Goal: Book appointment/travel/reservation

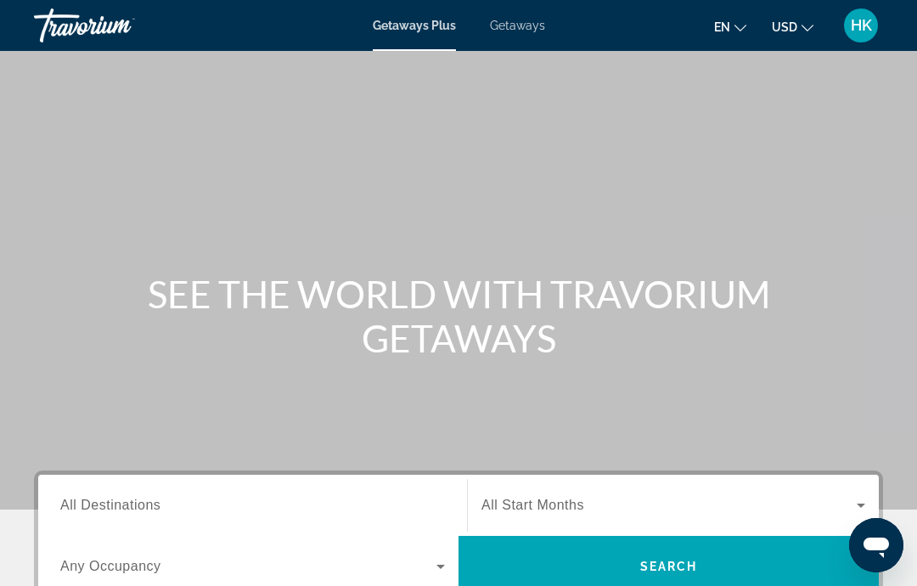
click at [518, 31] on span "Getaways" at bounding box center [517, 26] width 55 height 14
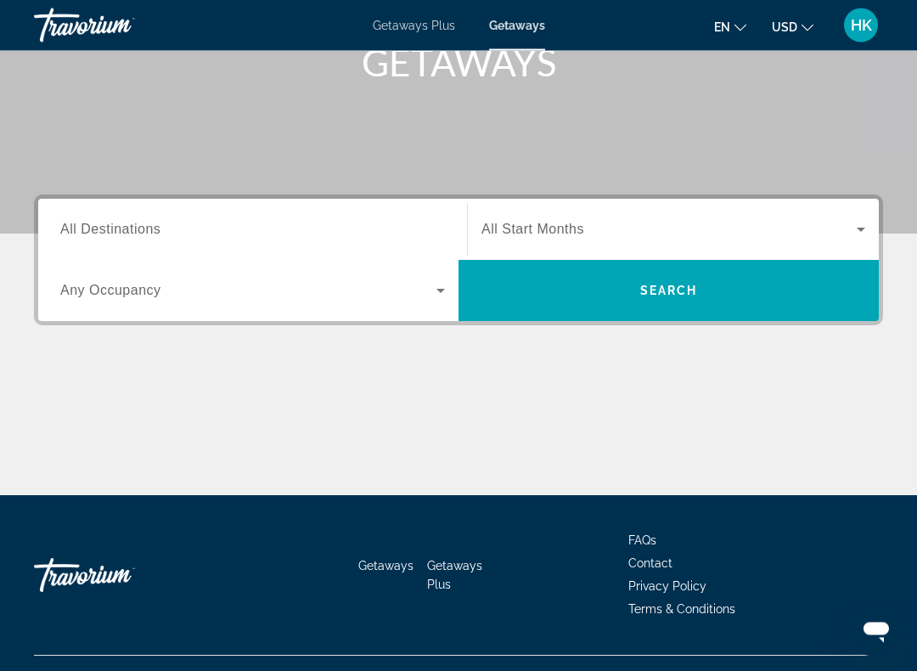
scroll to position [276, 0]
click at [155, 236] on span "All Destinations" at bounding box center [110, 229] width 100 height 14
click at [155, 236] on input "Destination All Destinations" at bounding box center [252, 230] width 385 height 20
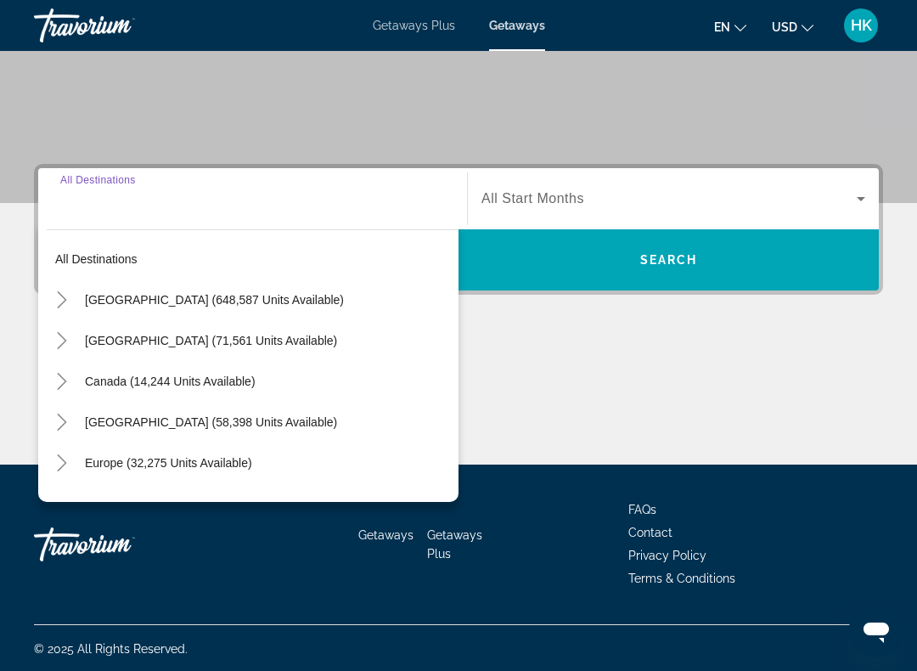
scroll to position [308, 0]
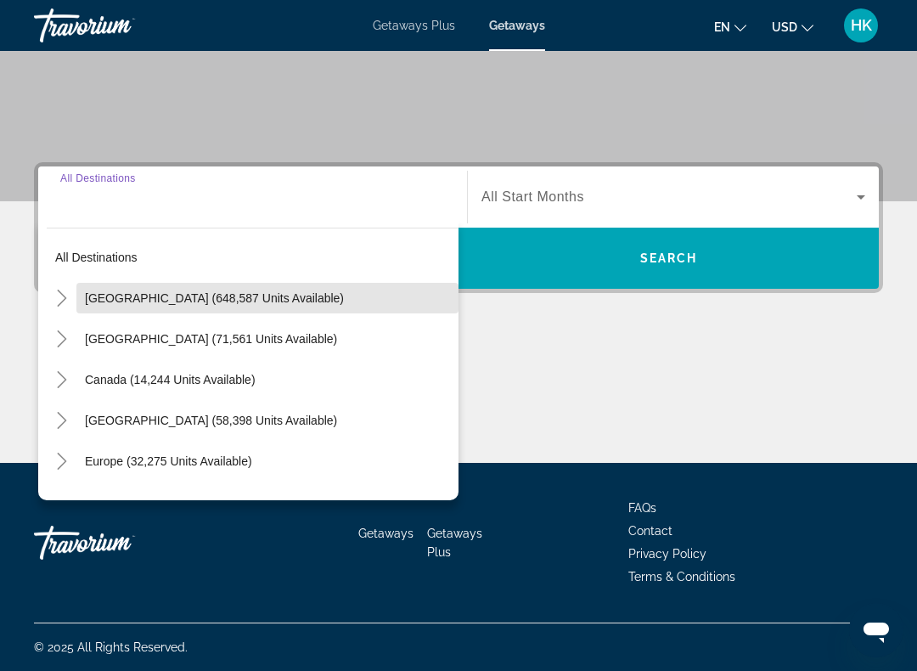
click at [196, 295] on span "[GEOGRAPHIC_DATA] (648,587 units available)" at bounding box center [214, 298] width 259 height 14
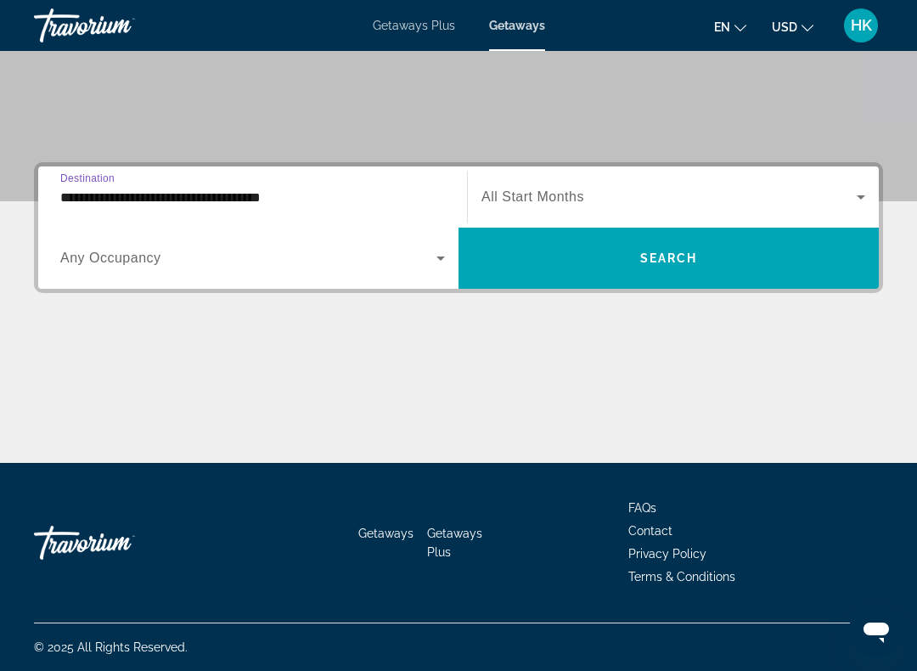
click at [265, 196] on input "**********" at bounding box center [252, 198] width 385 height 20
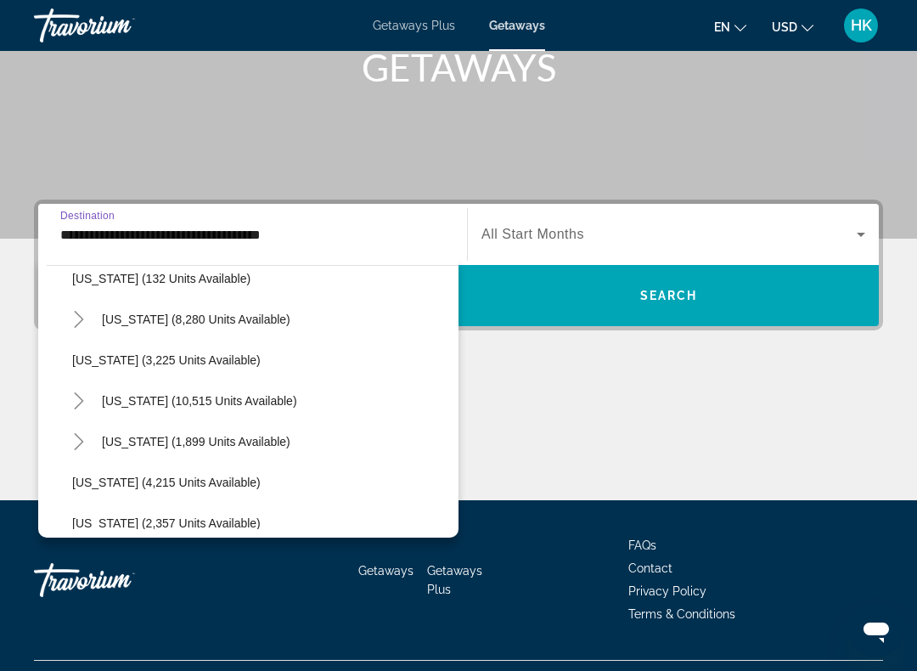
scroll to position [914, 0]
click at [200, 401] on span "[US_STATE] (10,515 units available)" at bounding box center [199, 400] width 195 height 14
type input "**********"
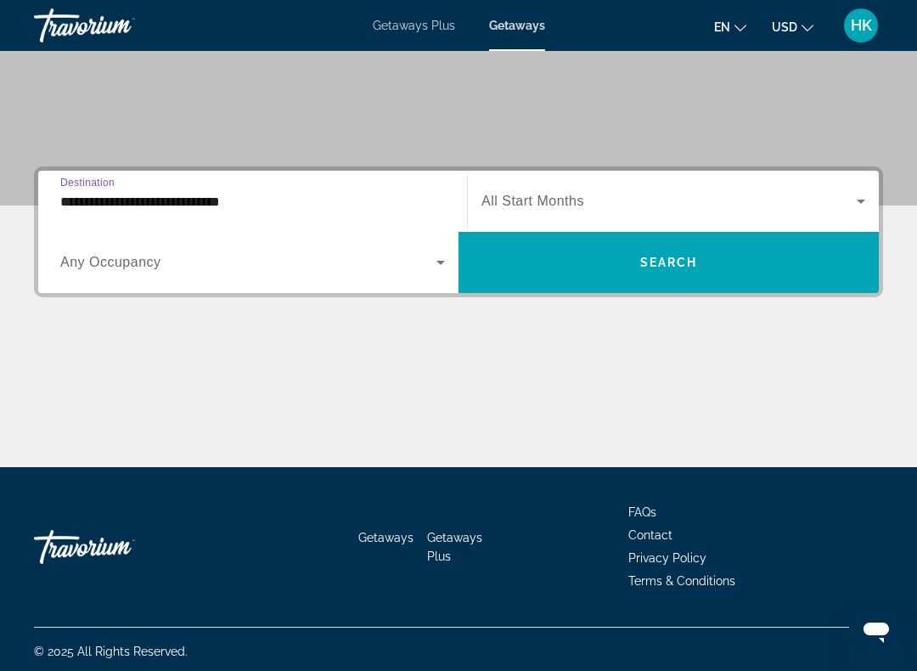
scroll to position [307, 0]
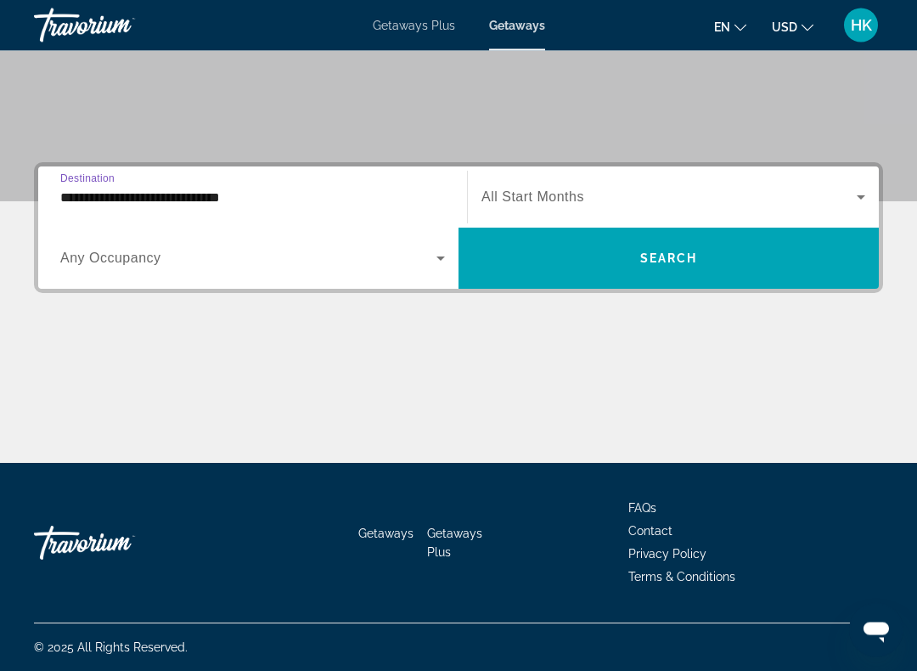
click at [334, 267] on span "Search widget" at bounding box center [248, 259] width 376 height 20
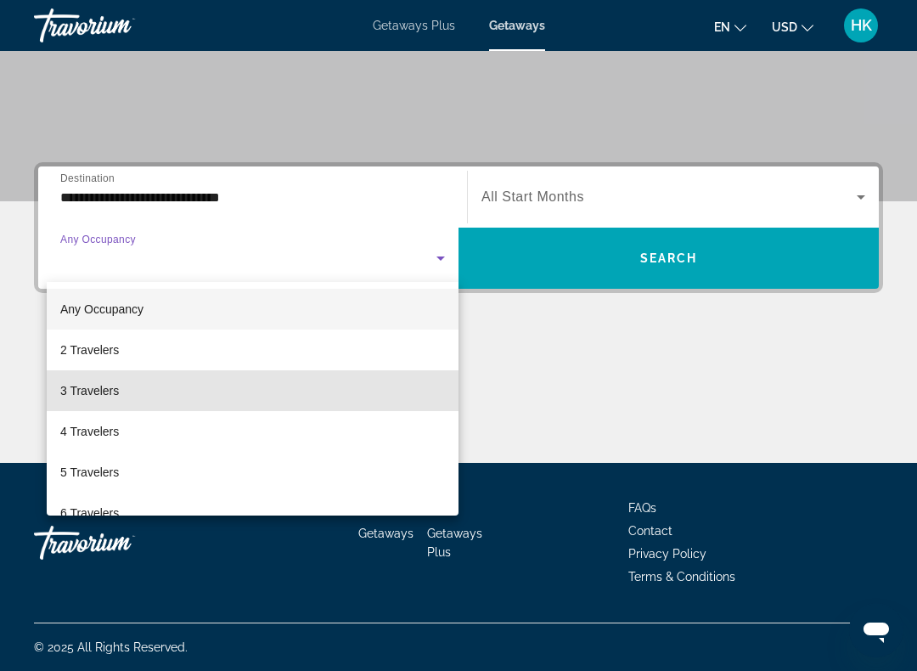
click at [113, 387] on span "3 Travelers" at bounding box center [89, 390] width 59 height 20
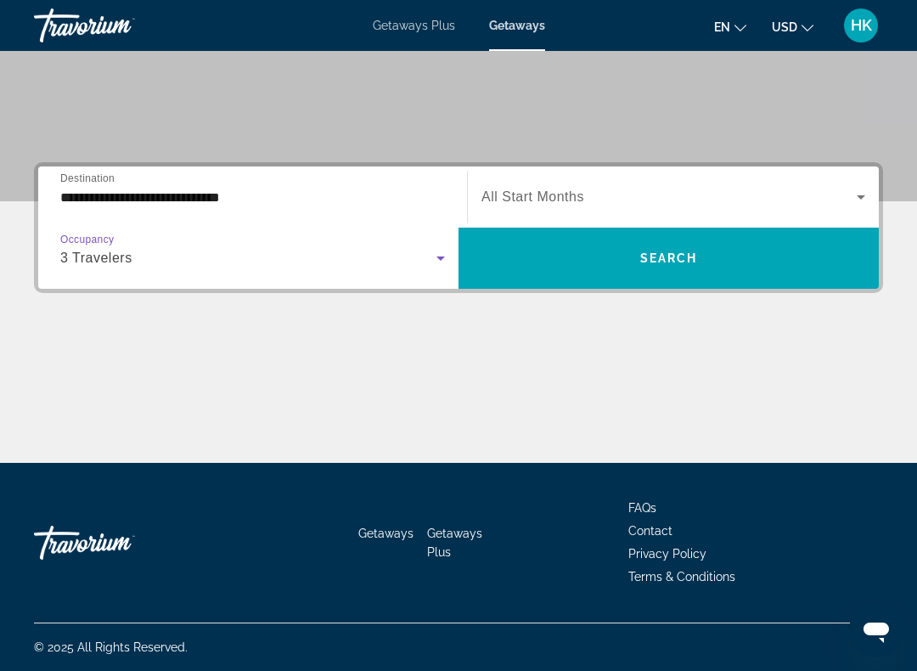
click at [850, 197] on span "Search widget" at bounding box center [668, 197] width 375 height 20
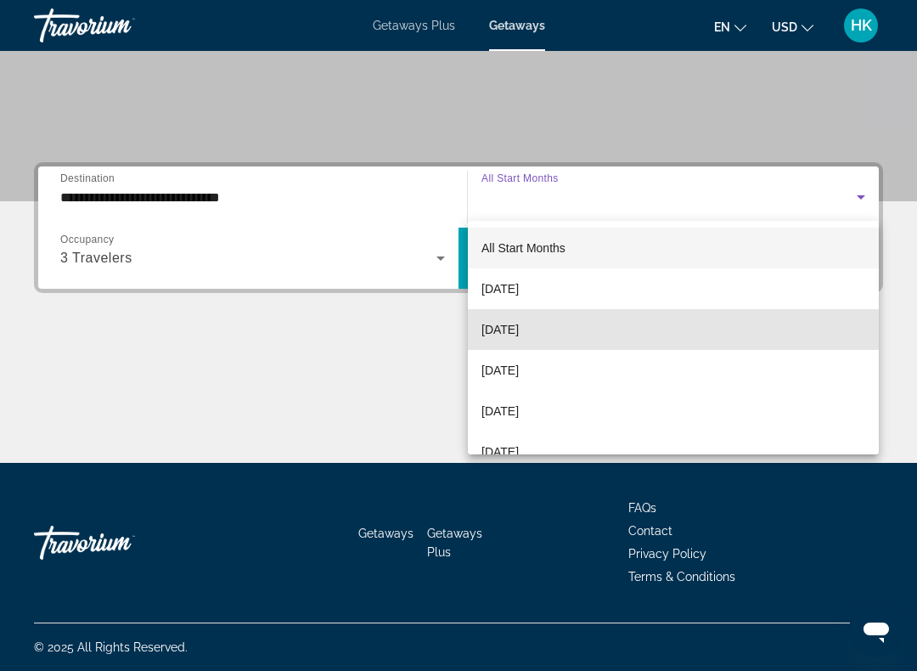
click at [519, 335] on span "[DATE]" at bounding box center [499, 329] width 37 height 20
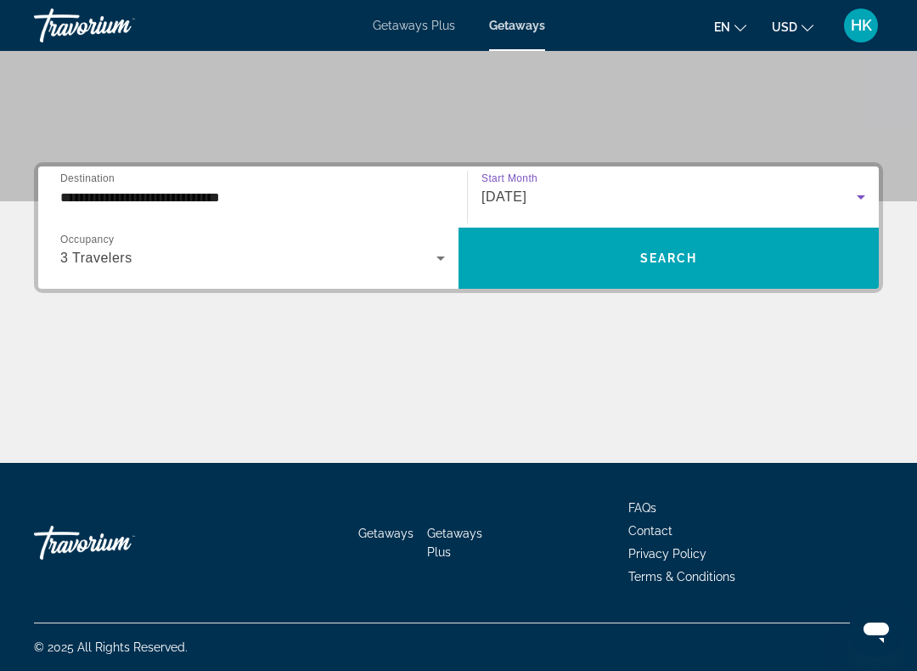
click at [734, 251] on span "Search widget" at bounding box center [668, 258] width 420 height 41
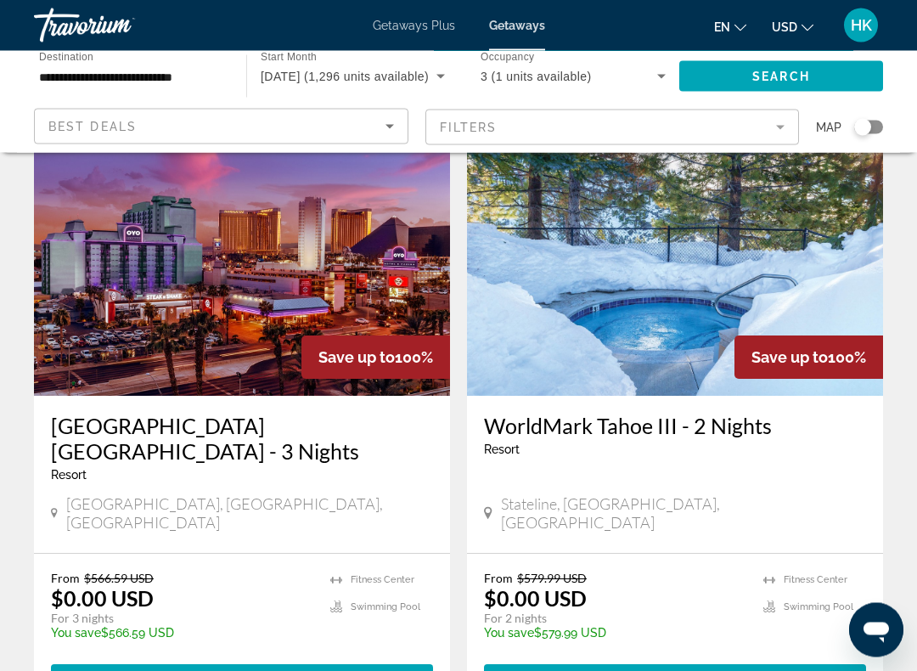
scroll to position [88, 0]
click at [353, 270] on img "Main content" at bounding box center [242, 260] width 416 height 272
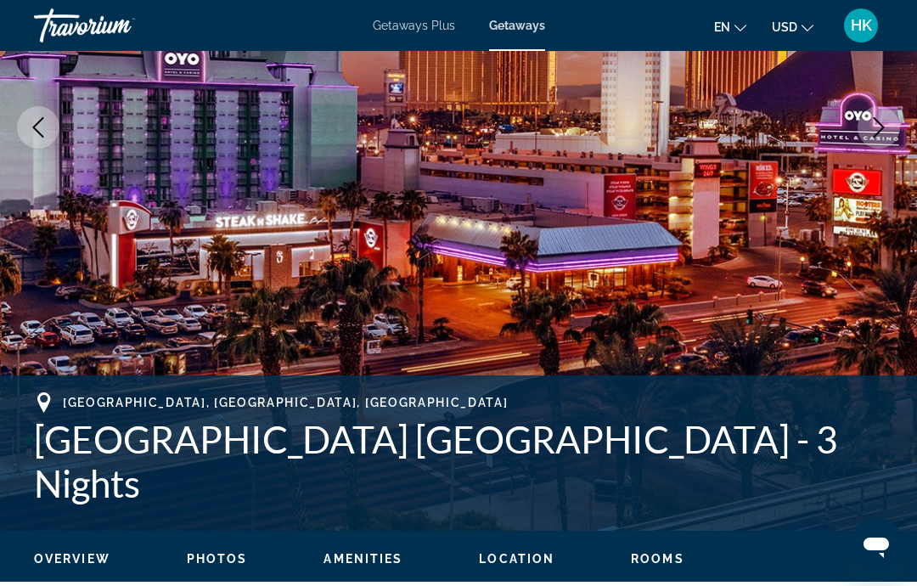
scroll to position [325, 0]
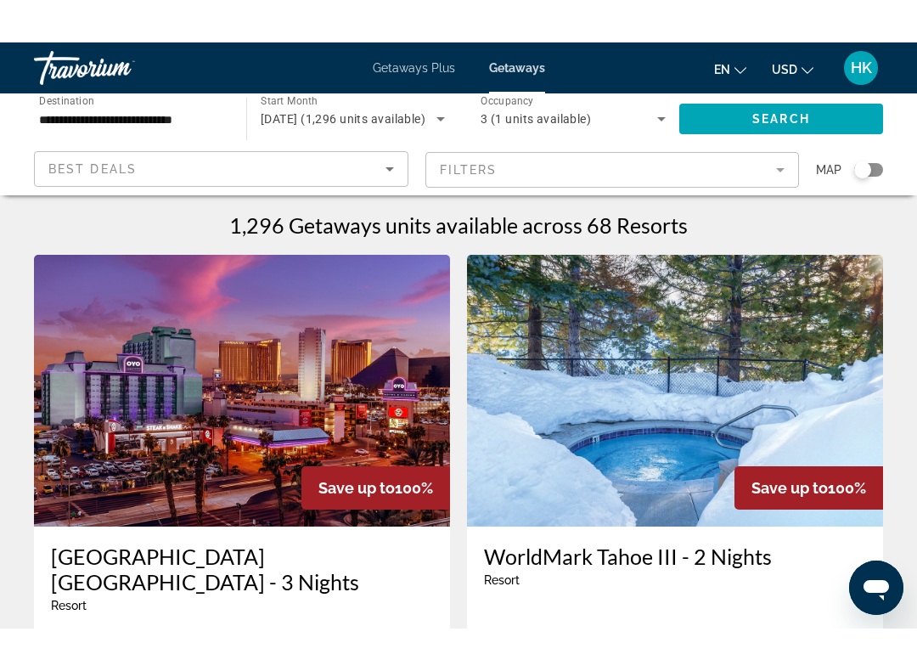
scroll to position [32, 0]
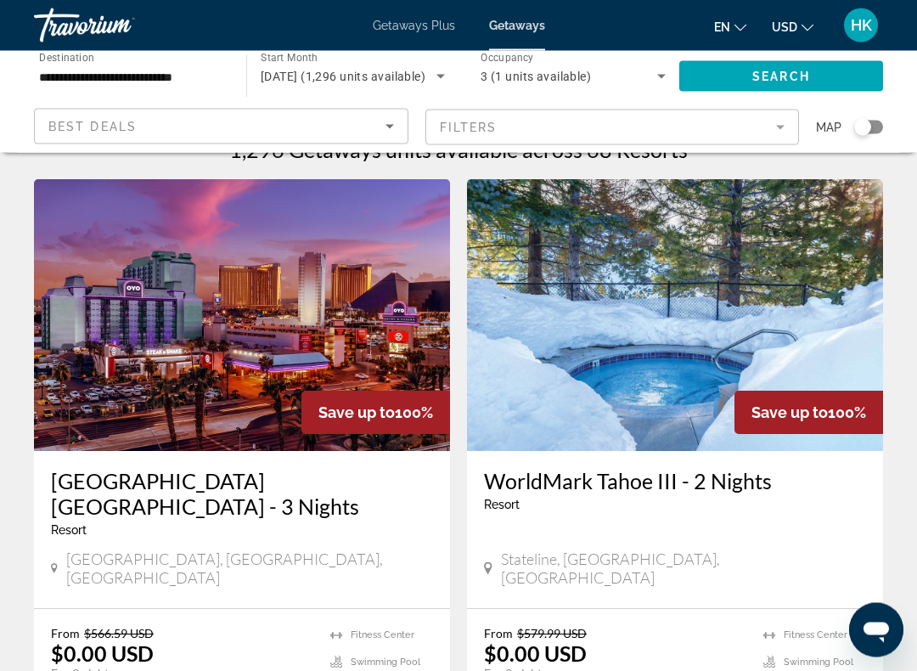
click at [286, 309] on img "Main content" at bounding box center [242, 316] width 416 height 272
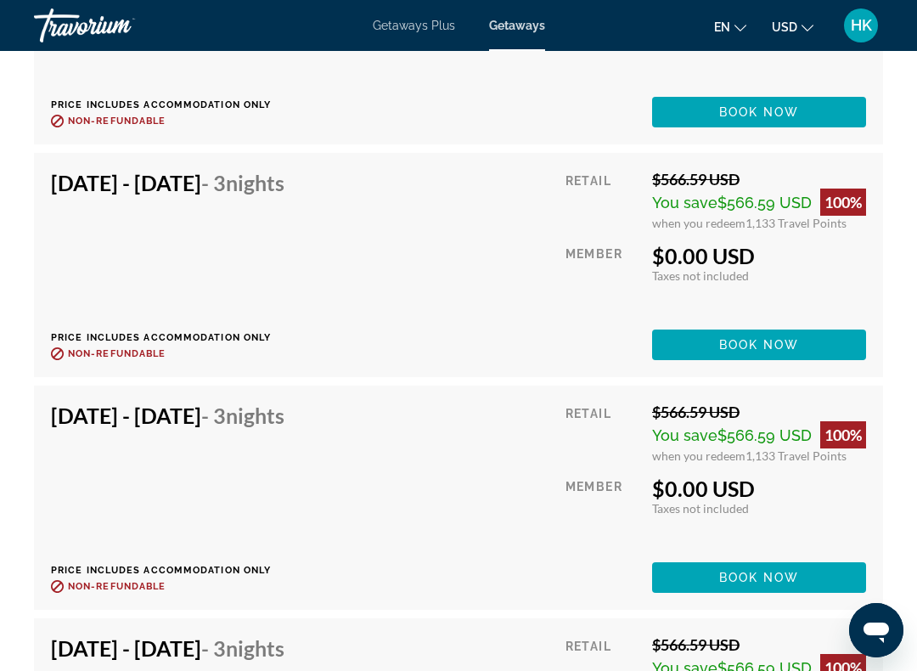
scroll to position [4397, 0]
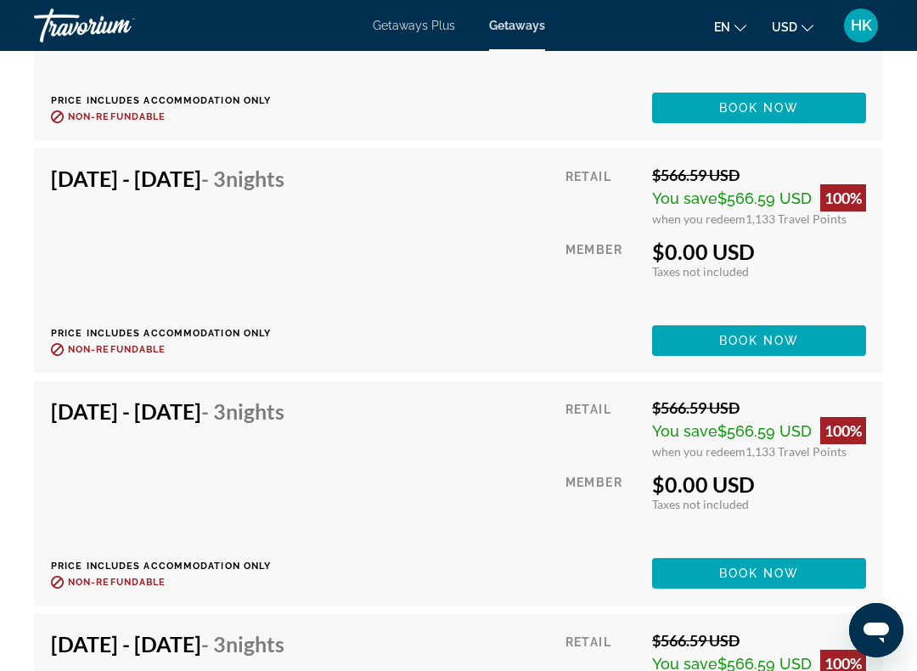
click at [437, 485] on div "[DATE] - [DATE] - 3 Nights Price includes accommodation only Refundable until :…" at bounding box center [458, 493] width 815 height 190
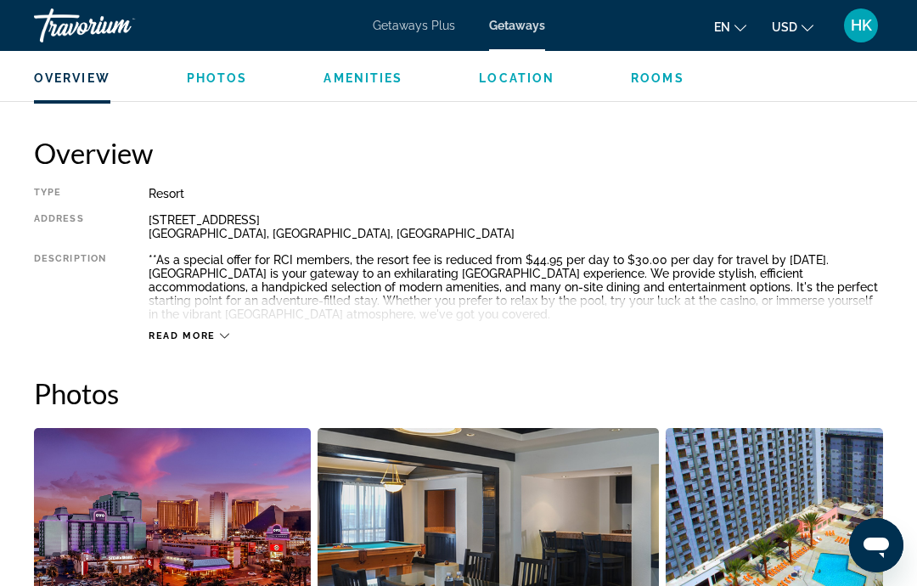
scroll to position [807, 0]
click at [228, 334] on icon "Main content" at bounding box center [224, 336] width 9 height 9
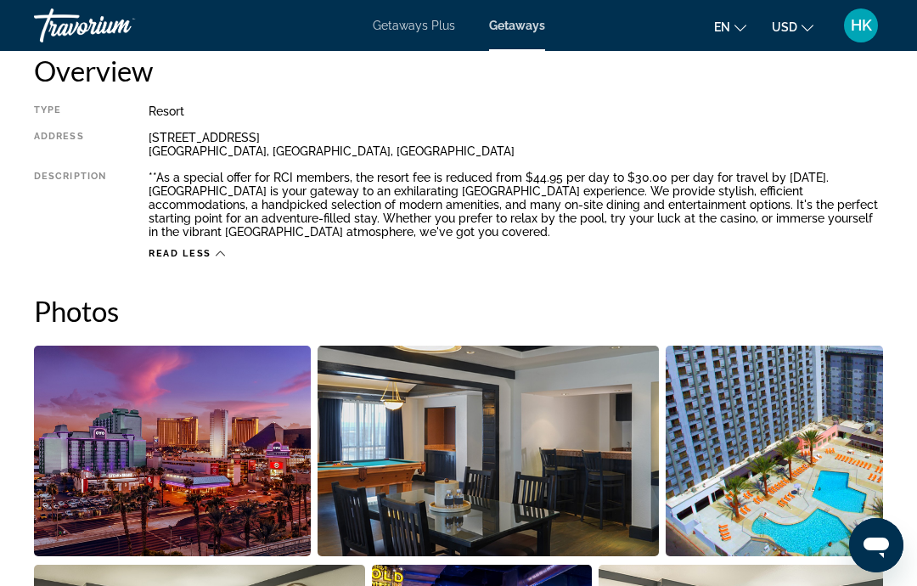
scroll to position [888, 0]
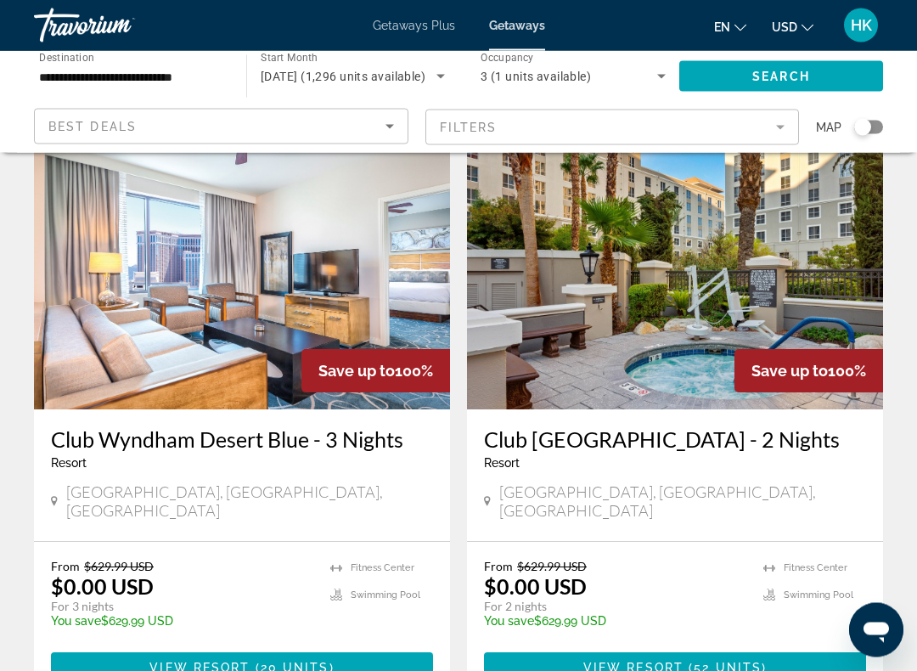
scroll to position [1321, 0]
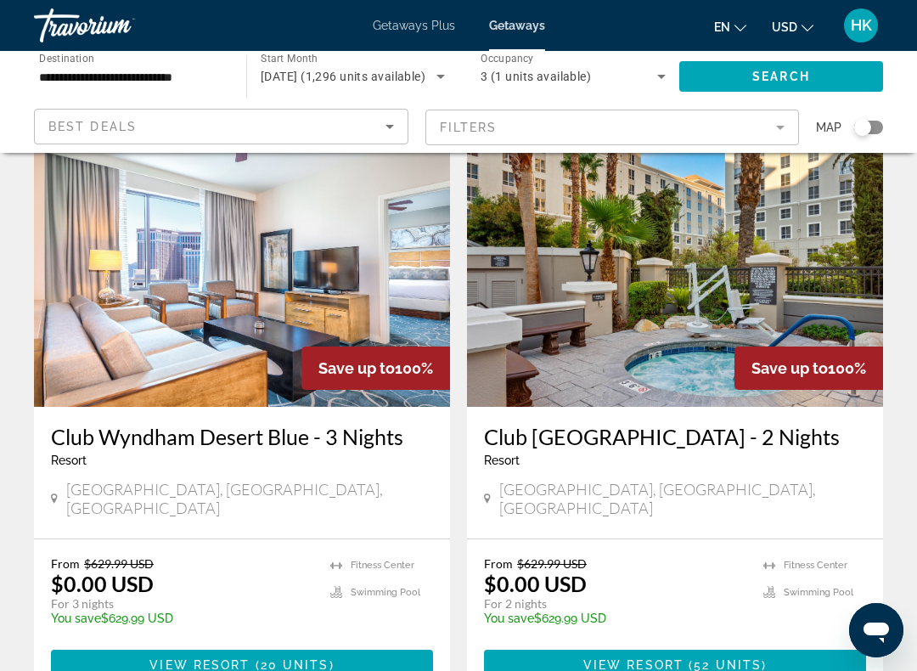
click at [346, 231] on img "Main content" at bounding box center [242, 271] width 416 height 272
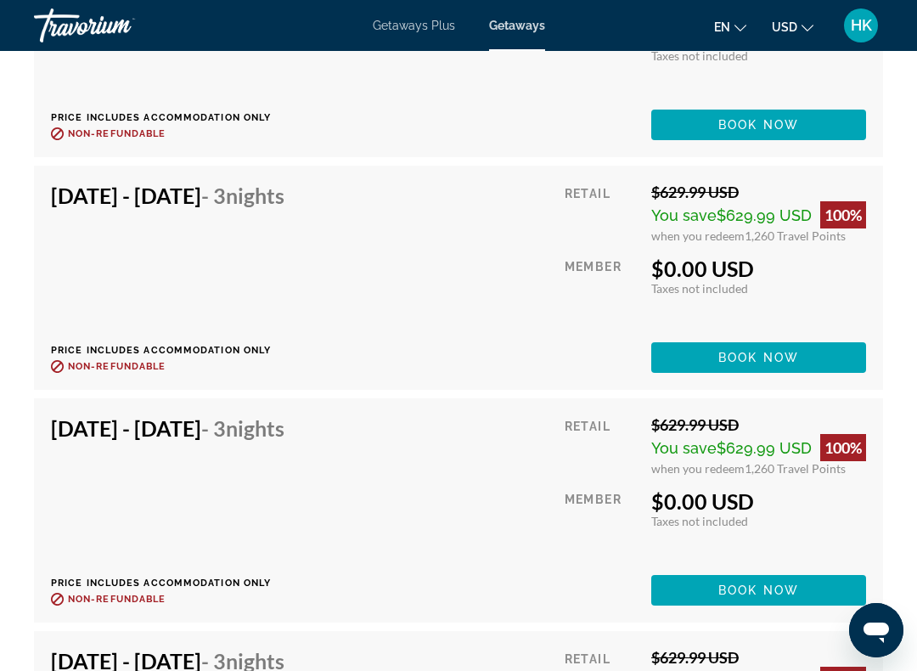
scroll to position [3495, 0]
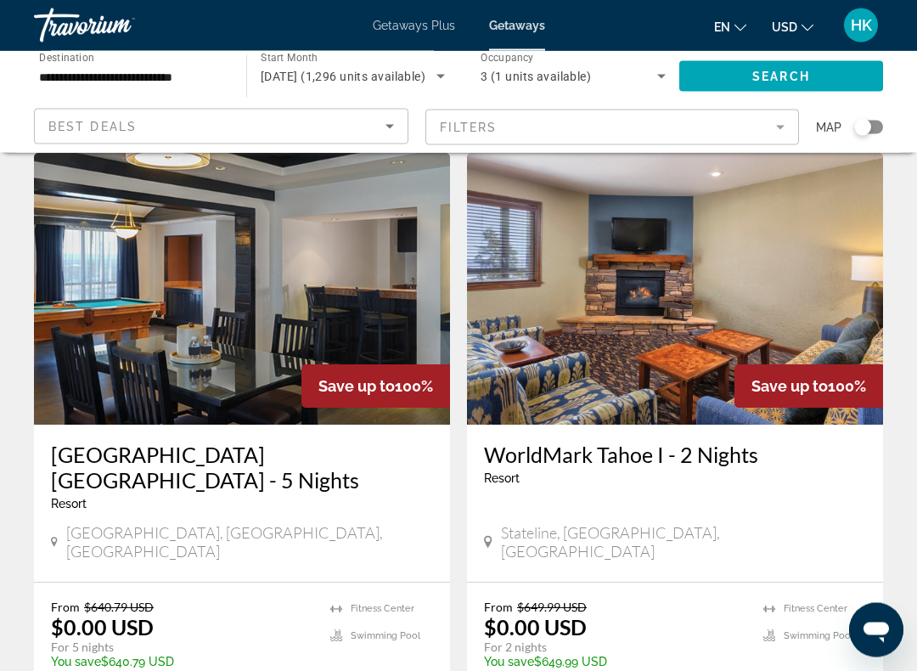
scroll to position [1899, 0]
click at [239, 208] on img "Main content" at bounding box center [242, 289] width 416 height 272
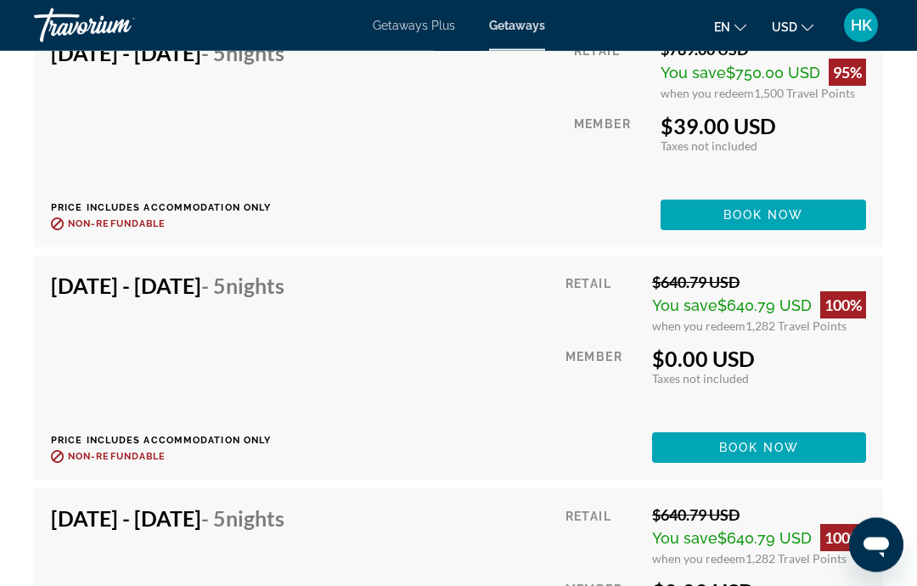
scroll to position [3330, 0]
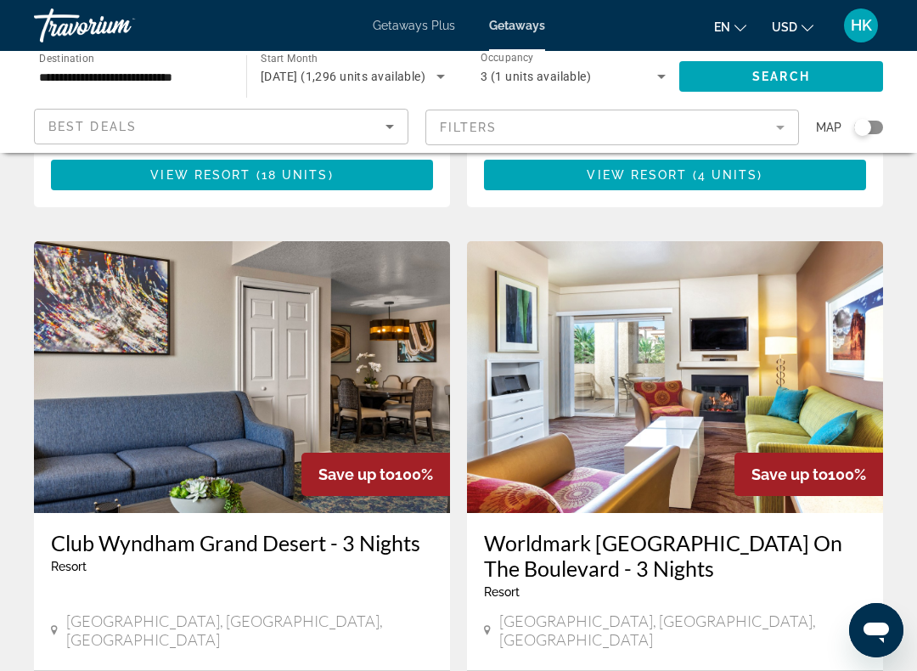
scroll to position [2432, 0]
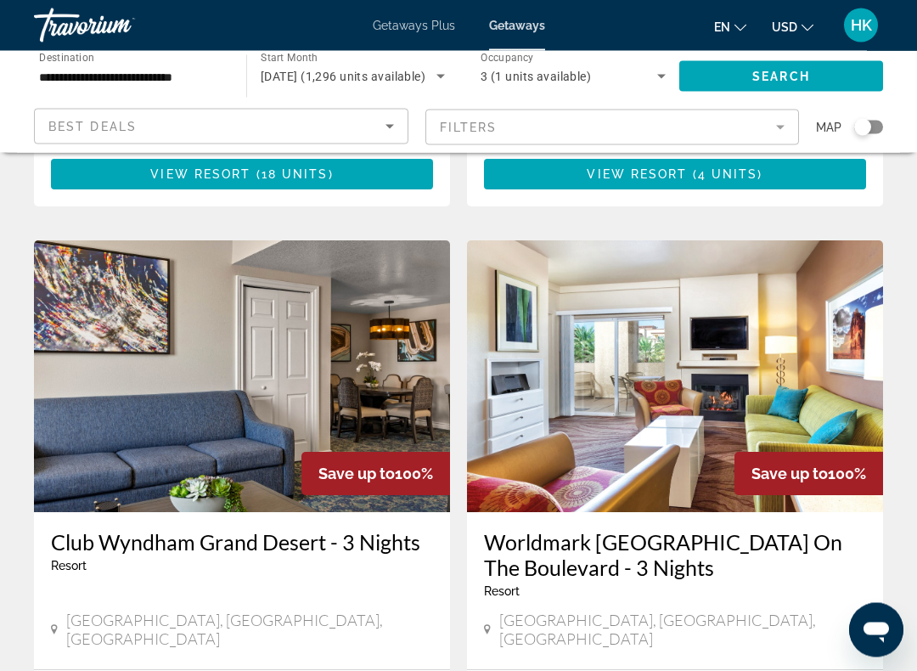
click at [381, 256] on img "Main content" at bounding box center [242, 377] width 416 height 272
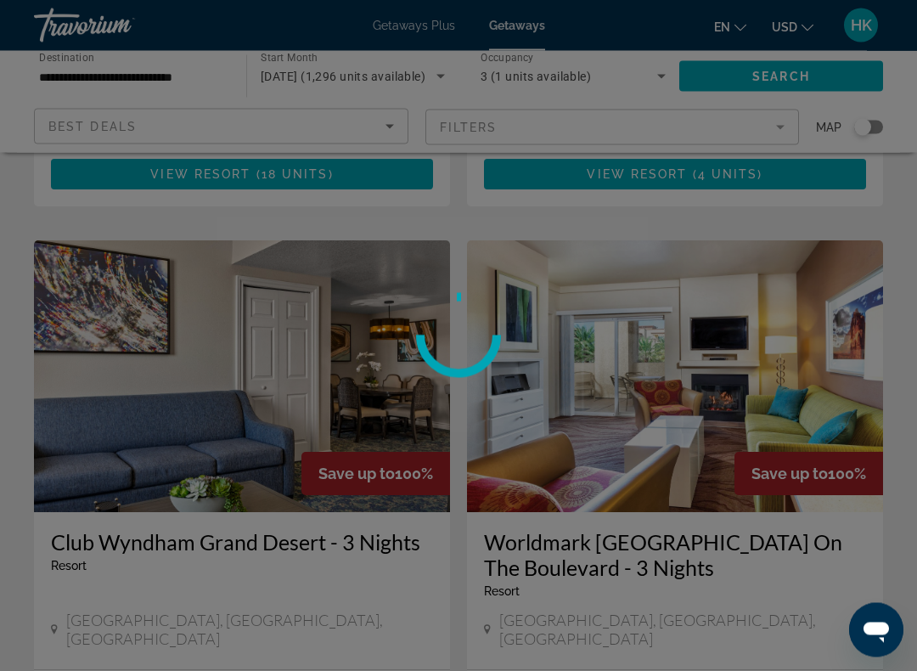
scroll to position [2433, 0]
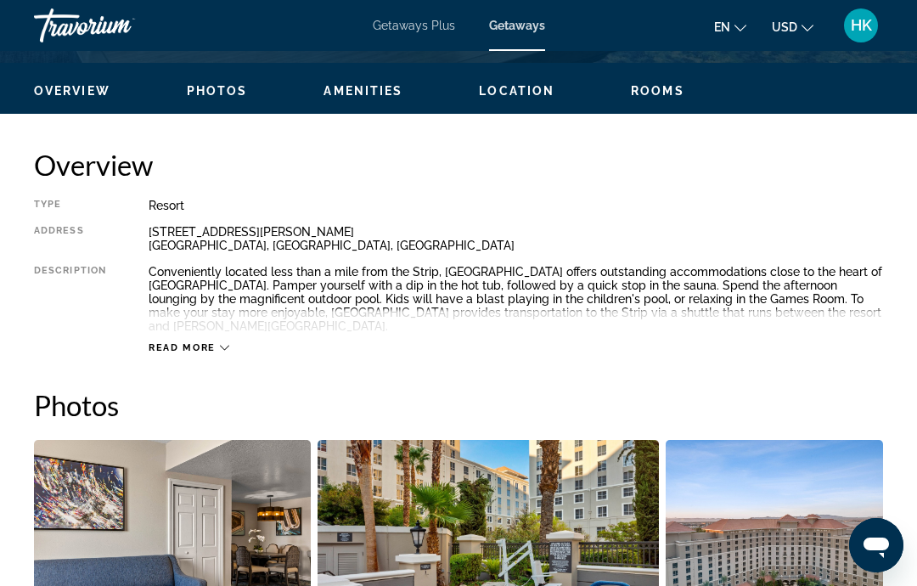
scroll to position [769, 0]
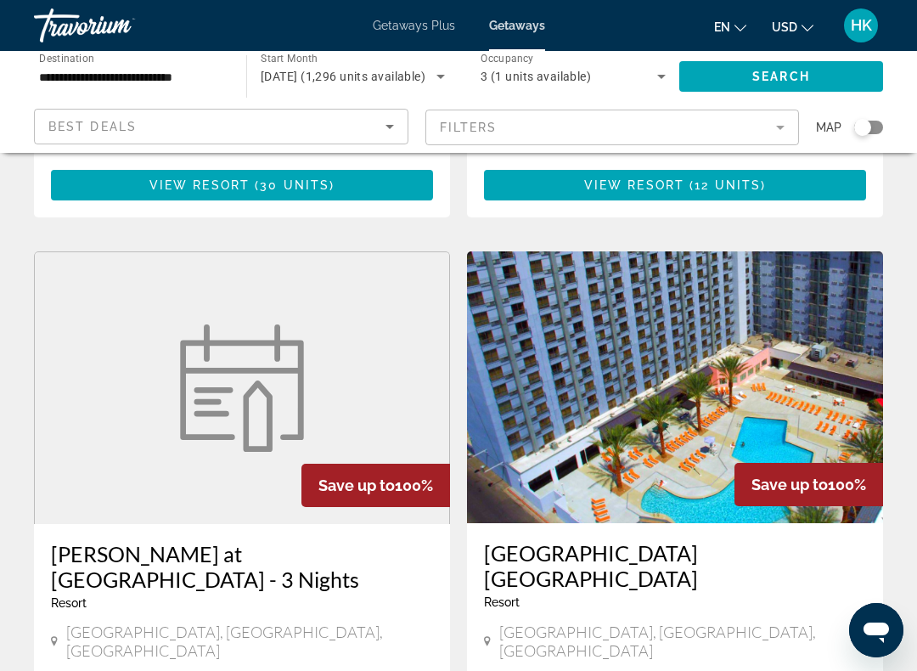
scroll to position [3042, 0]
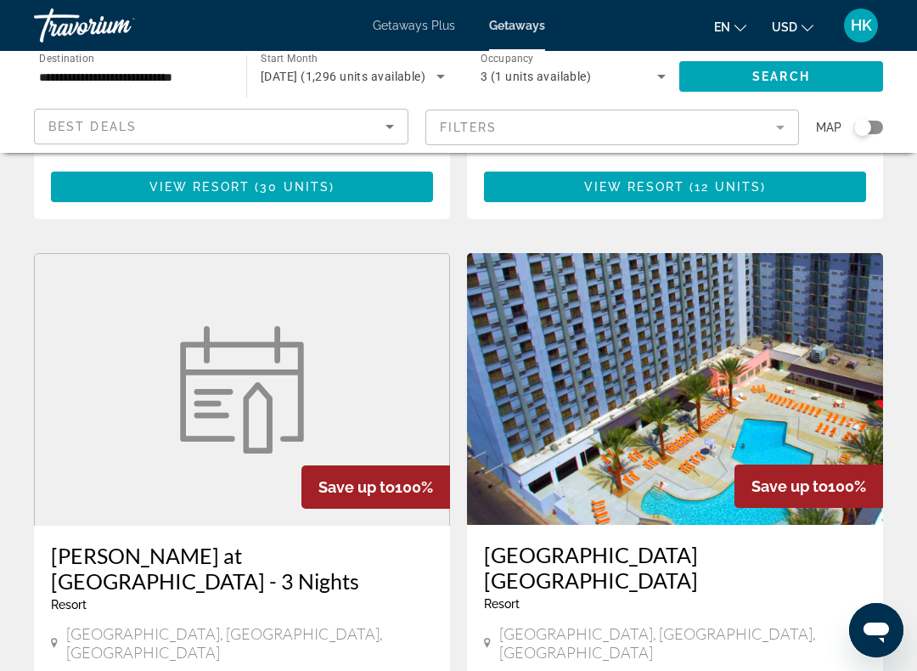
click at [773, 253] on img "Main content" at bounding box center [675, 389] width 416 height 272
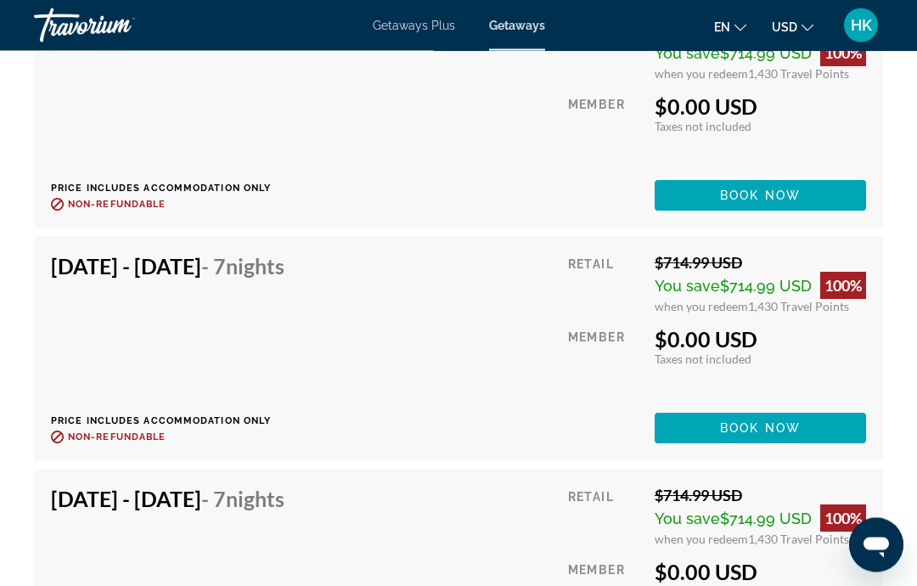
scroll to position [4053, 0]
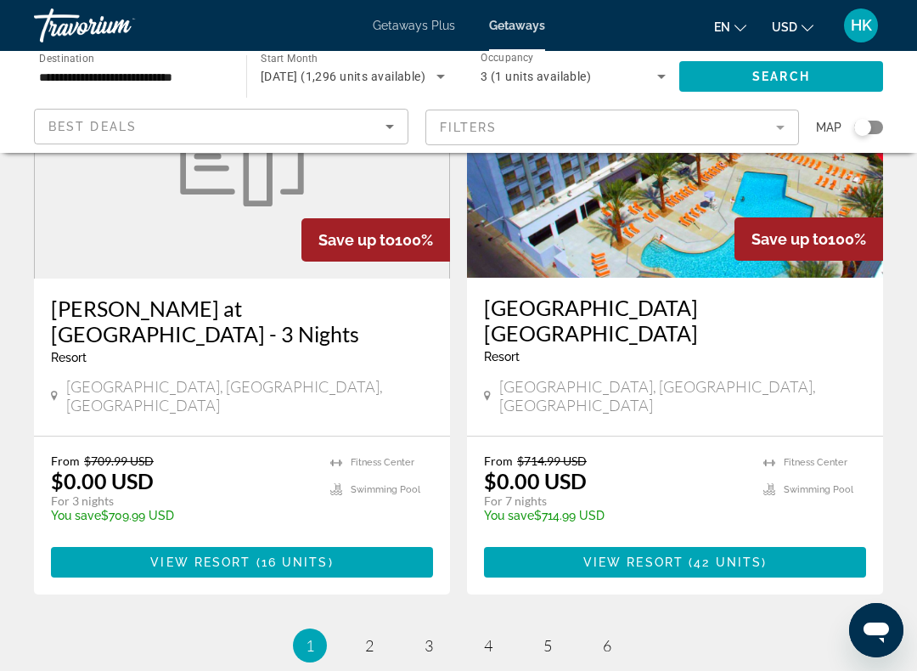
scroll to position [3309, 0]
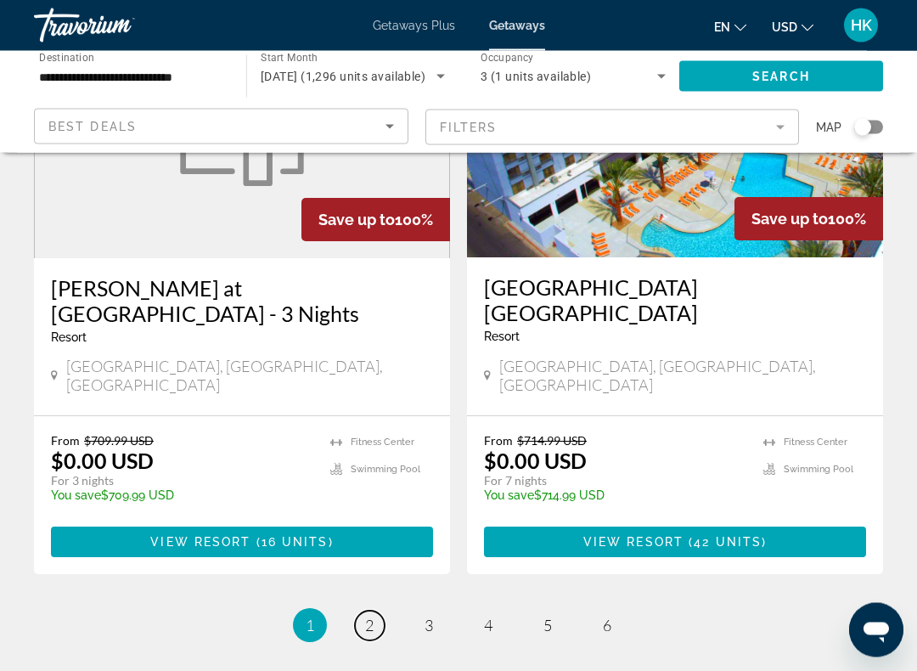
click at [369, 585] on span "2" at bounding box center [369, 625] width 8 height 19
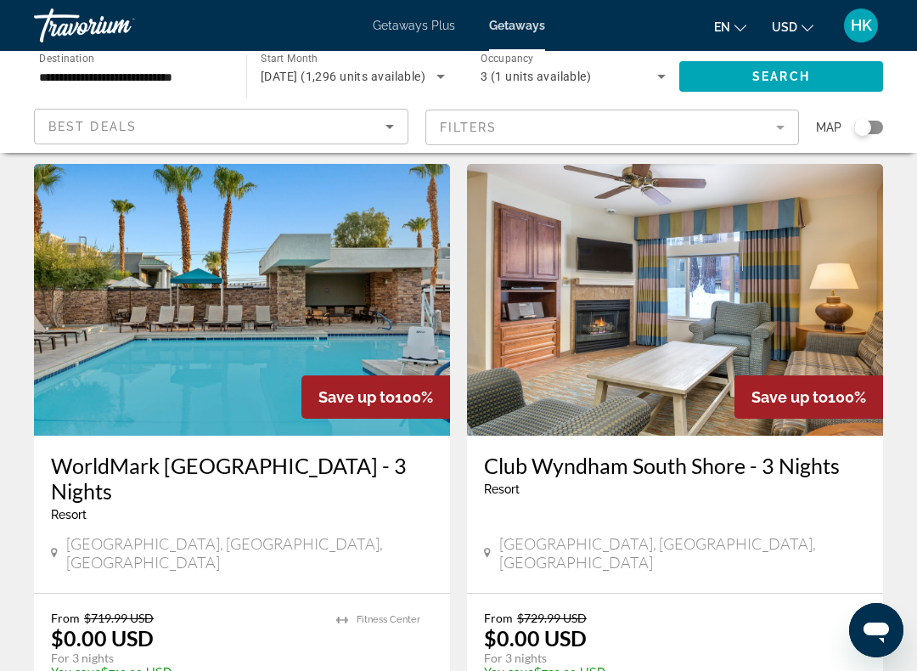
scroll to position [93, 0]
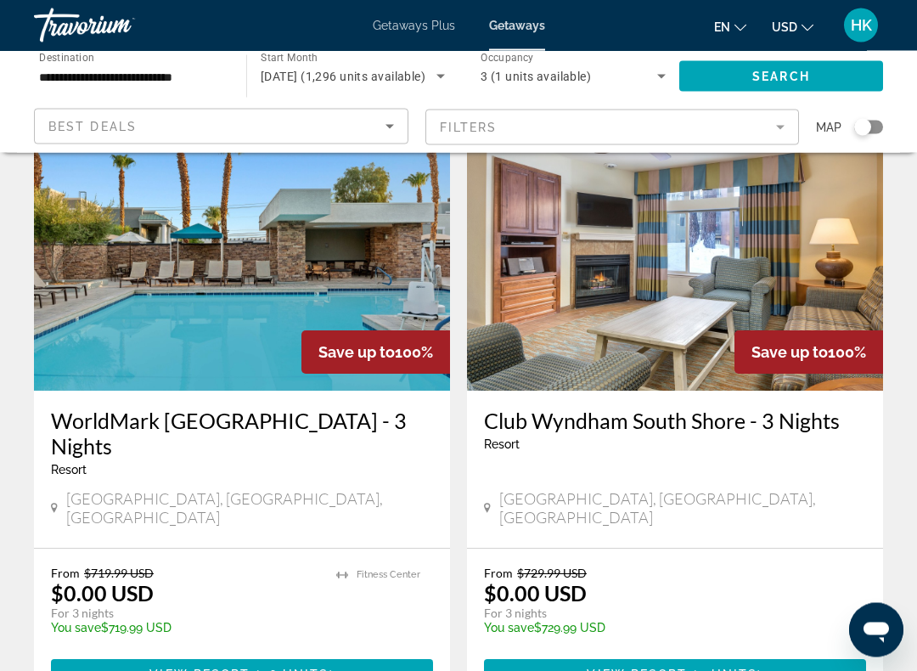
click at [281, 290] on img "Main content" at bounding box center [242, 256] width 416 height 272
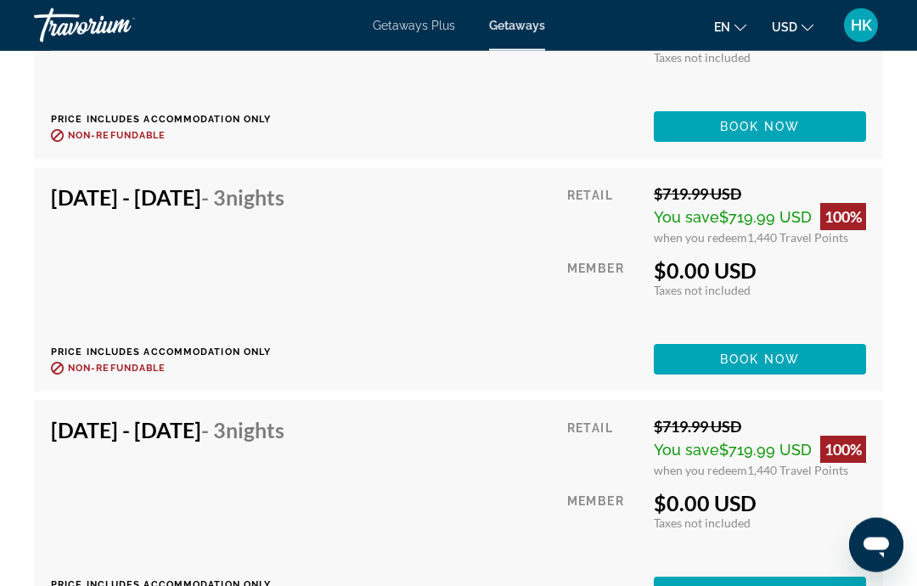
scroll to position [4316, 0]
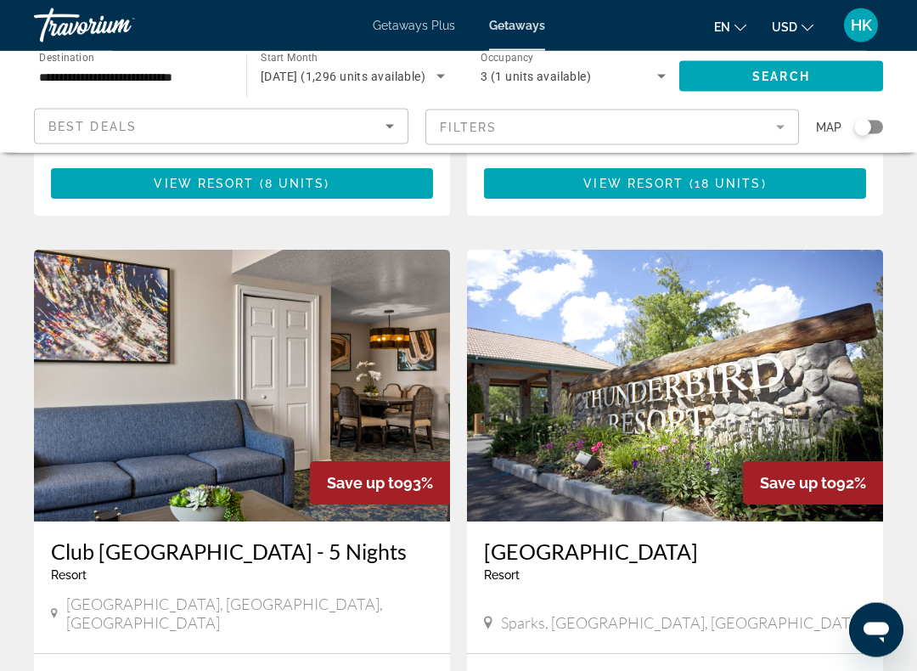
scroll to position [3046, 0]
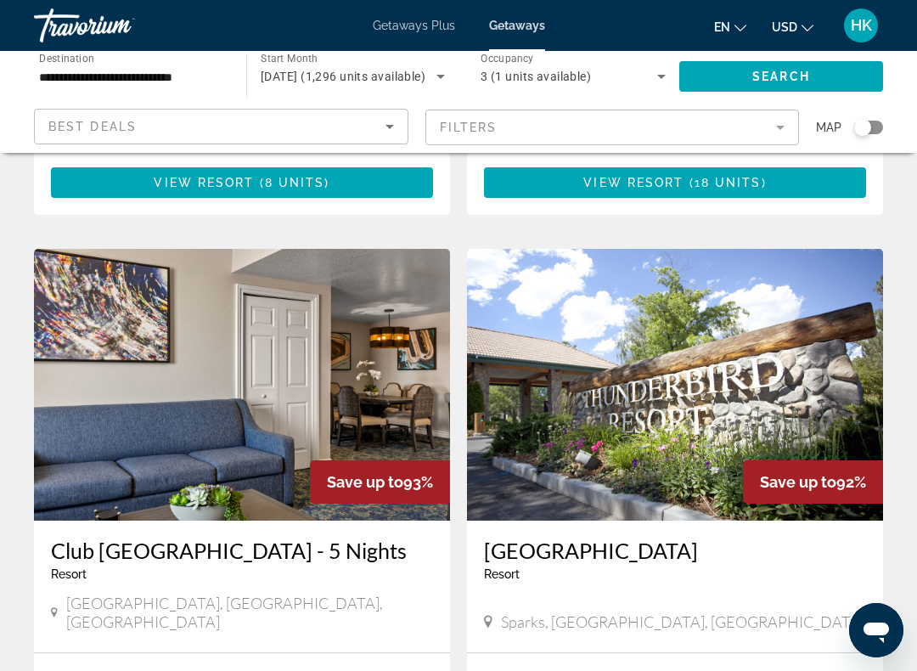
click at [318, 249] on img "Main content" at bounding box center [242, 385] width 416 height 272
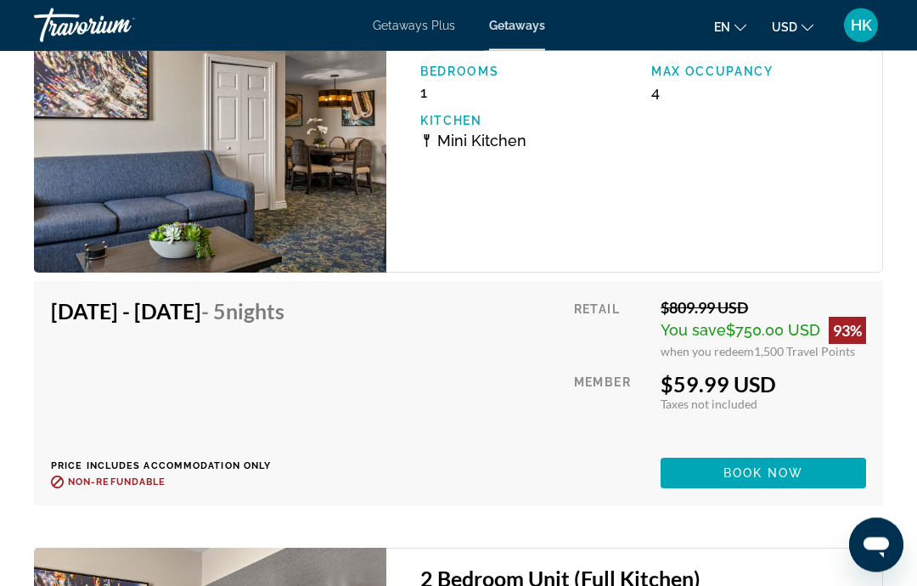
scroll to position [3539, 0]
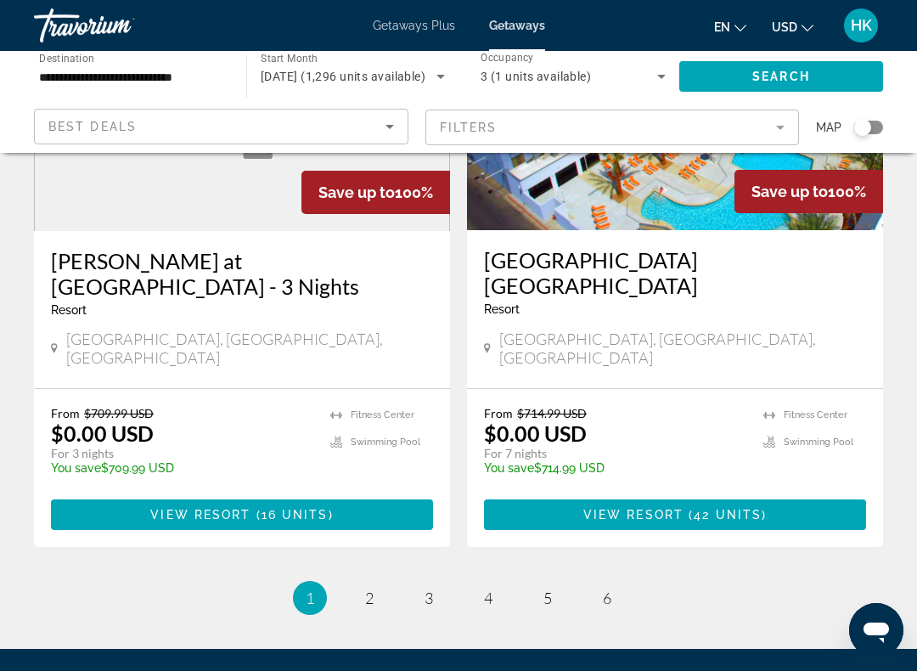
scroll to position [3360, 0]
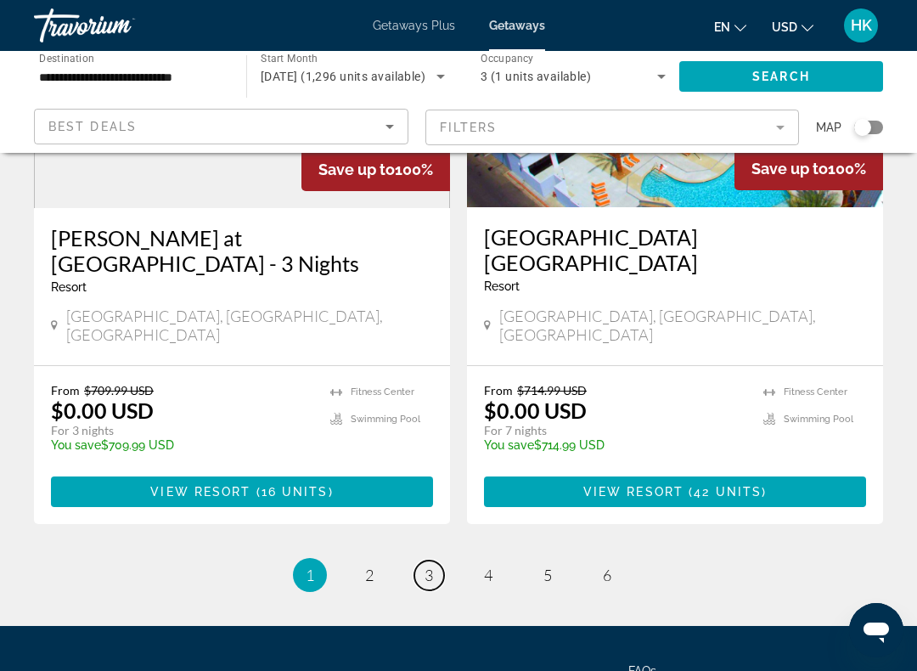
click at [430, 560] on link "page 3" at bounding box center [429, 575] width 30 height 30
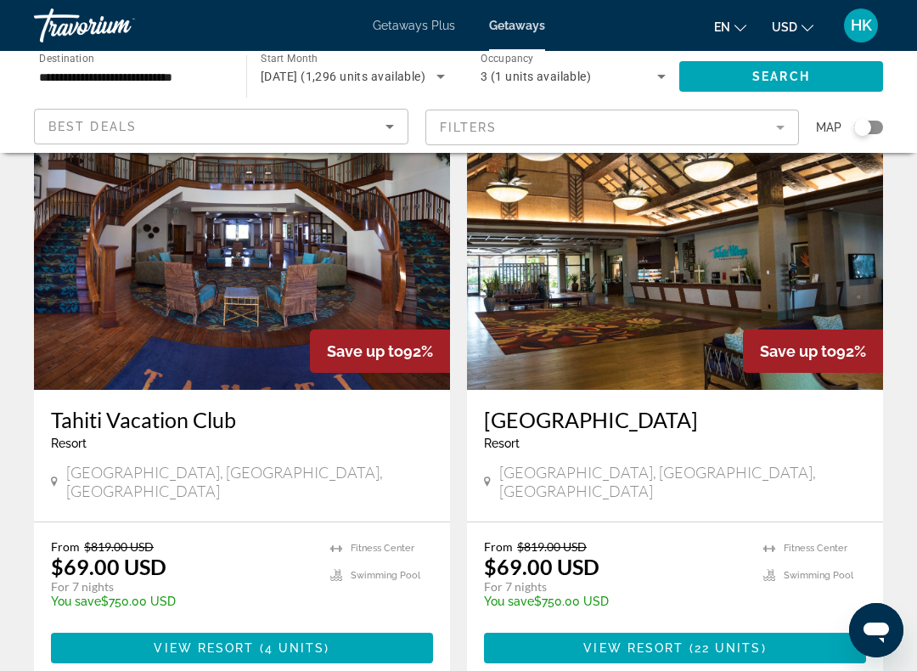
scroll to position [98, 0]
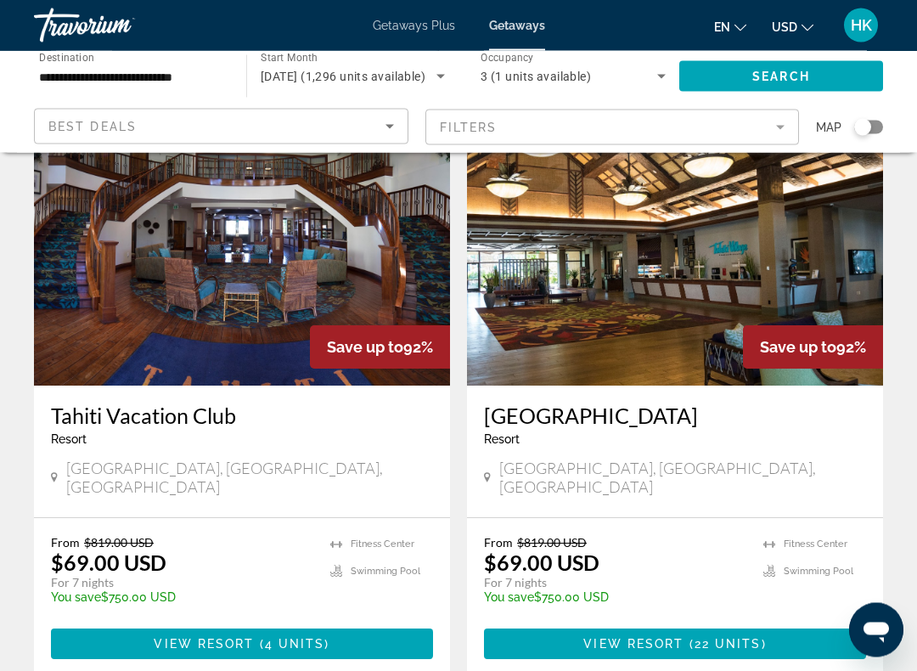
click at [384, 262] on img "Main content" at bounding box center [242, 251] width 416 height 272
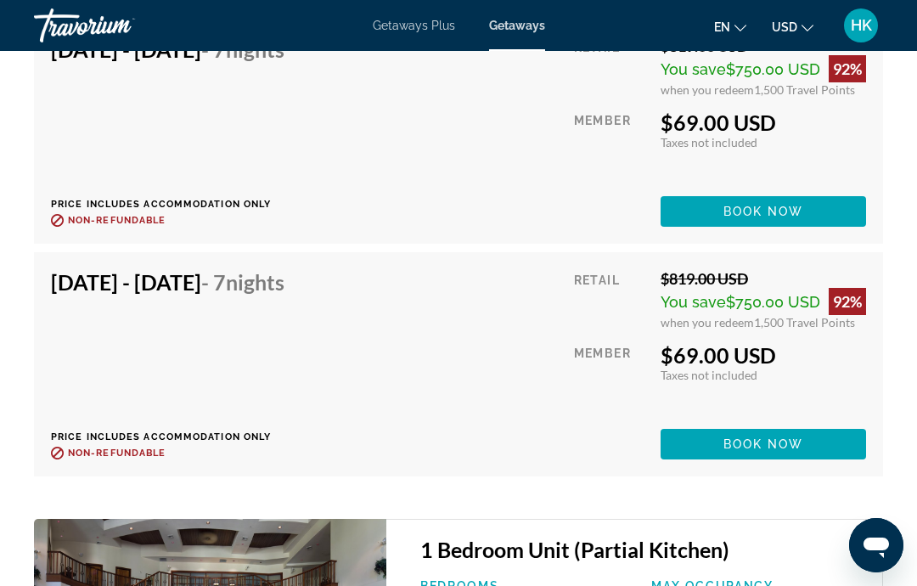
scroll to position [3747, 0]
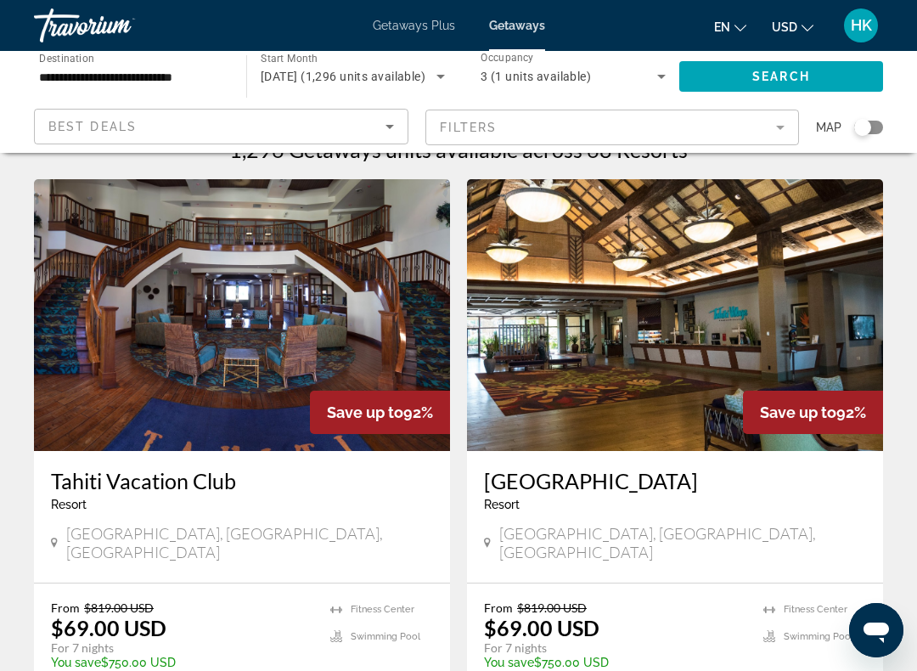
scroll to position [35, 0]
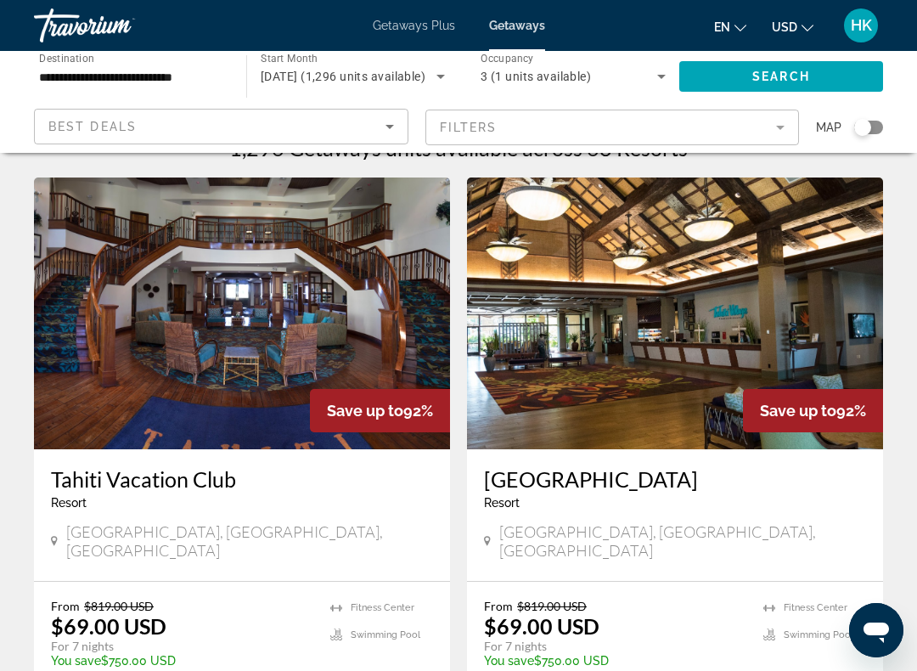
click at [601, 306] on img "Main content" at bounding box center [675, 313] width 416 height 272
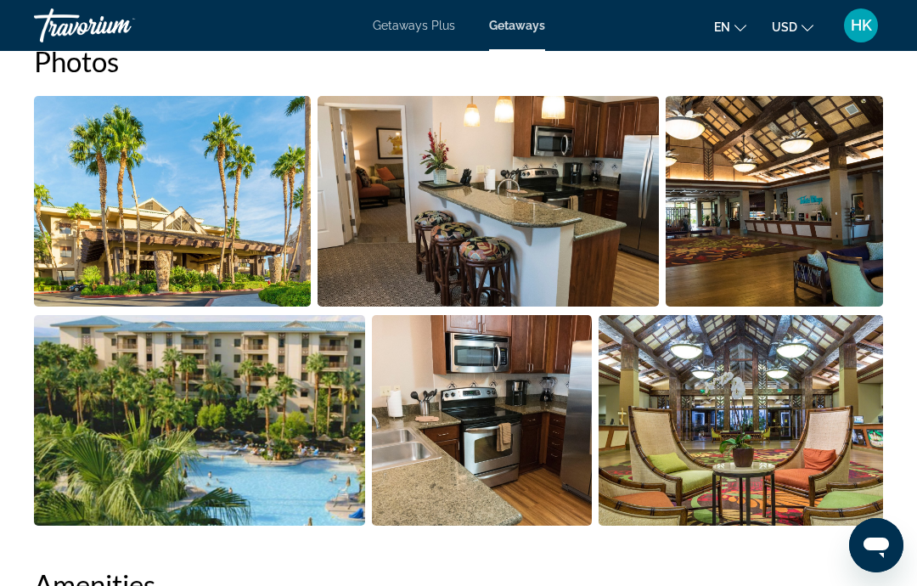
scroll to position [1138, 0]
click at [468, 390] on img "Open full-screen image slider" at bounding box center [482, 421] width 221 height 211
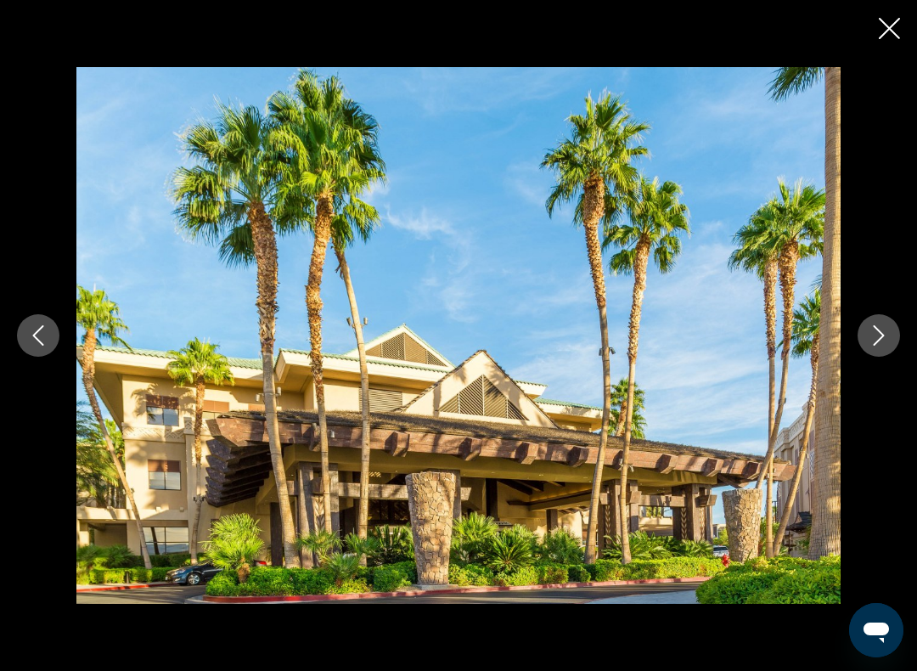
scroll to position [1279, 0]
click at [875, 334] on icon "Next image" at bounding box center [879, 335] width 20 height 20
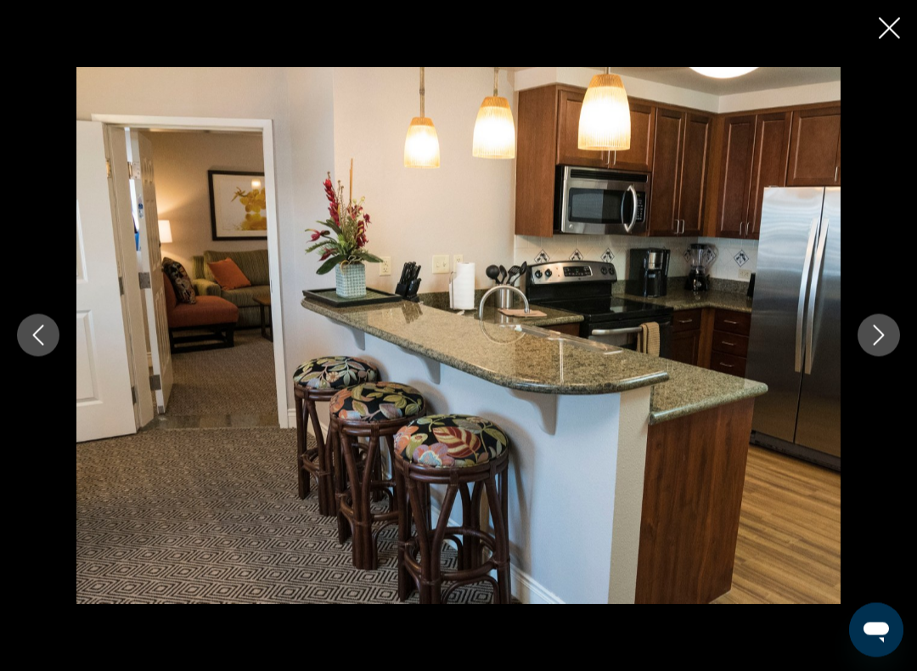
click at [890, 334] on button "Next image" at bounding box center [879, 335] width 42 height 42
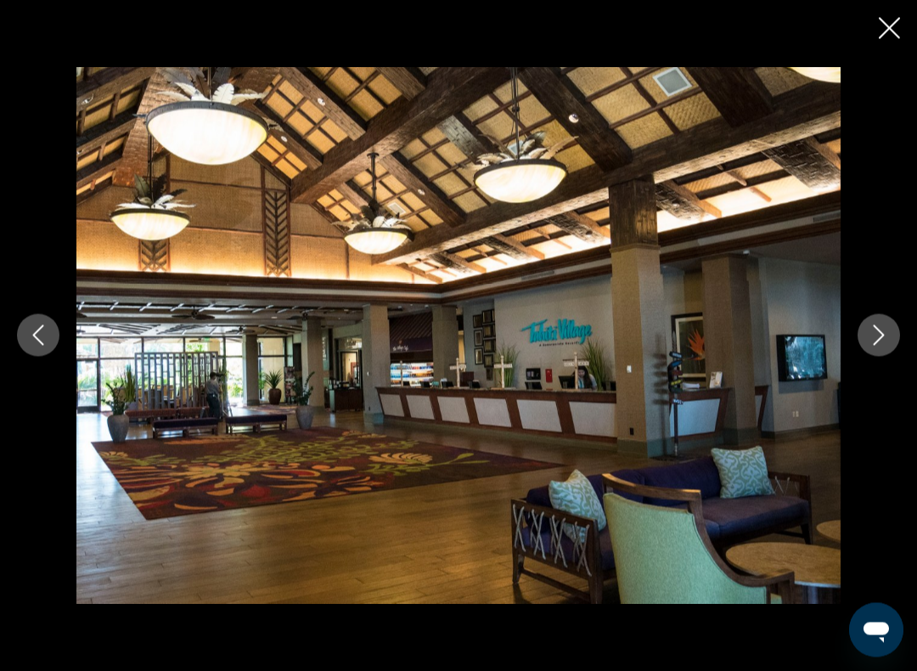
click at [886, 325] on icon "Next image" at bounding box center [879, 335] width 20 height 20
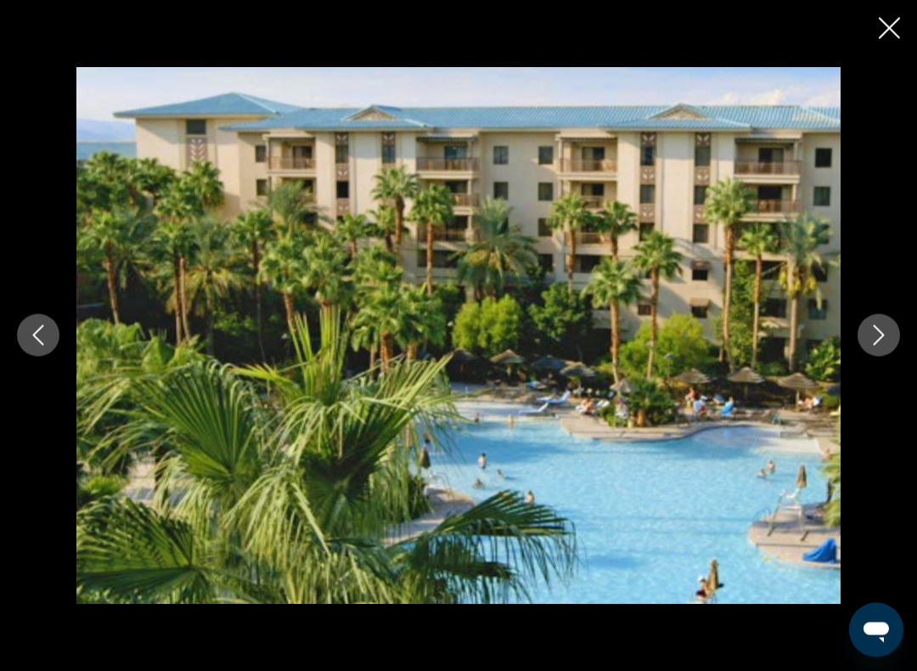
click at [880, 326] on icon "Next image" at bounding box center [879, 335] width 20 height 20
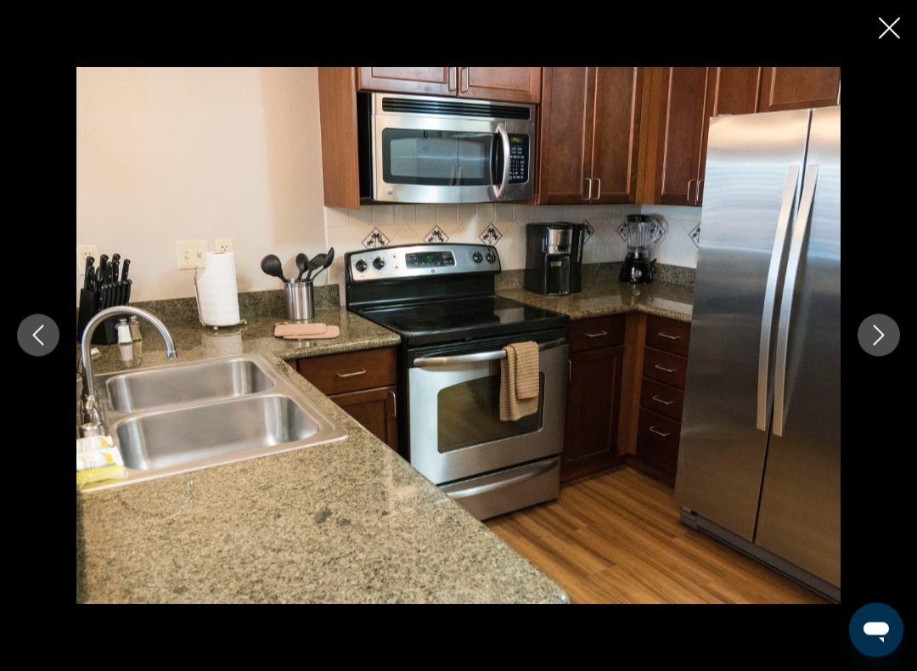
click at [894, 342] on button "Next image" at bounding box center [879, 335] width 42 height 42
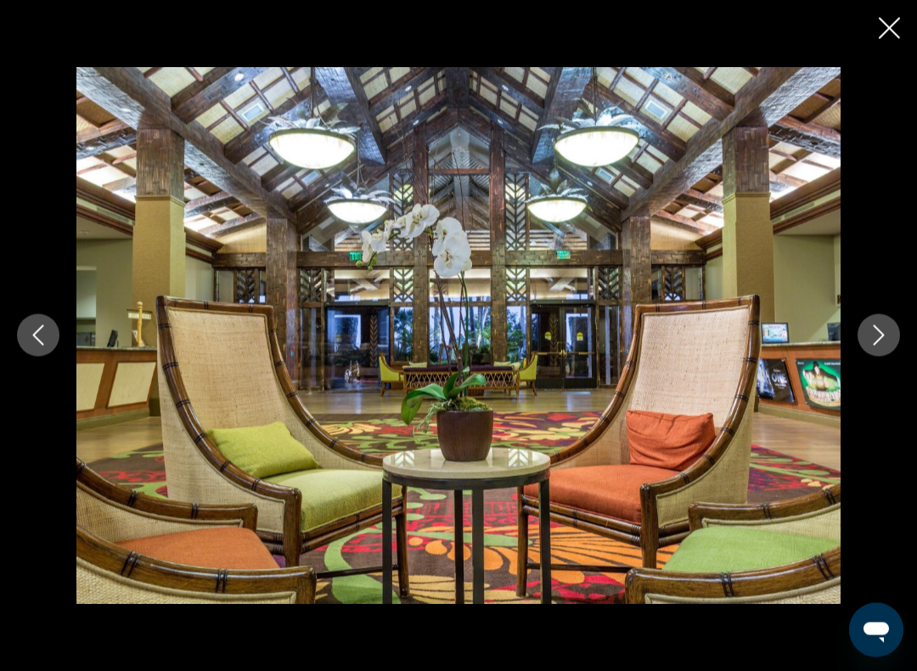
click at [899, 339] on button "Next image" at bounding box center [879, 335] width 42 height 42
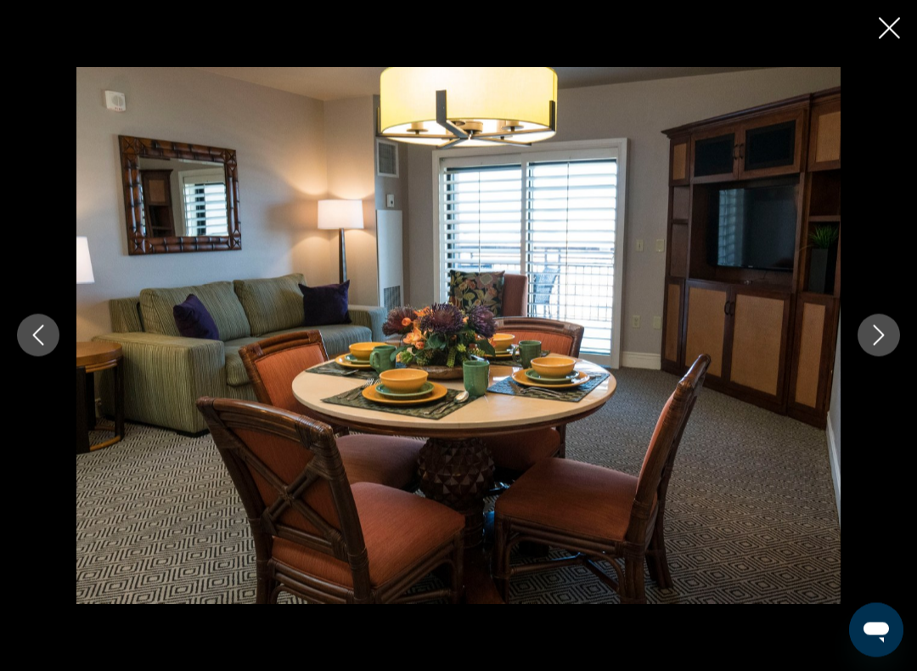
click at [907, 329] on div "prev next" at bounding box center [458, 335] width 917 height 537
click at [880, 335] on icon "Next image" at bounding box center [879, 335] width 20 height 20
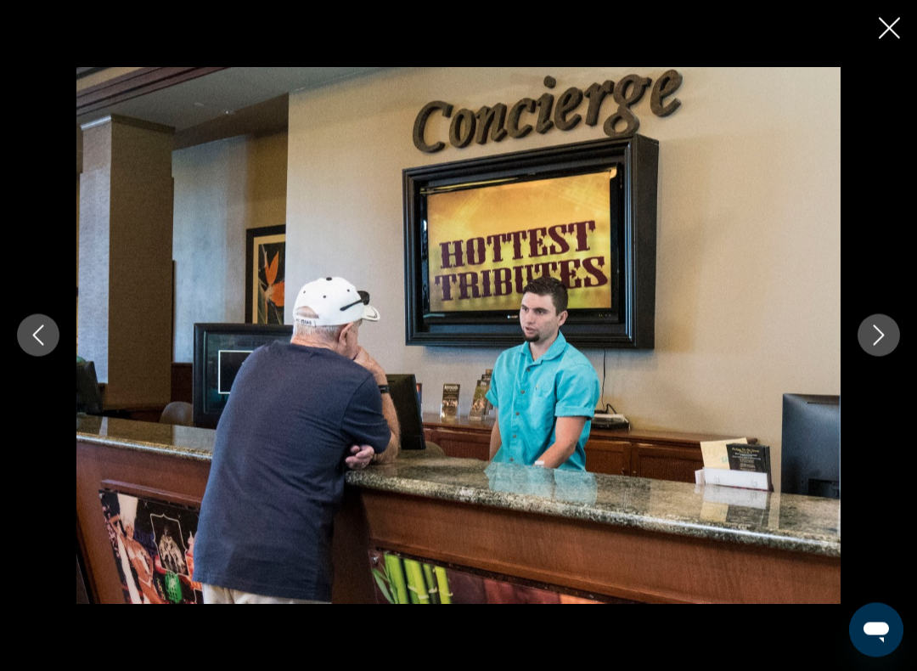
click at [876, 348] on button "Next image" at bounding box center [879, 335] width 42 height 42
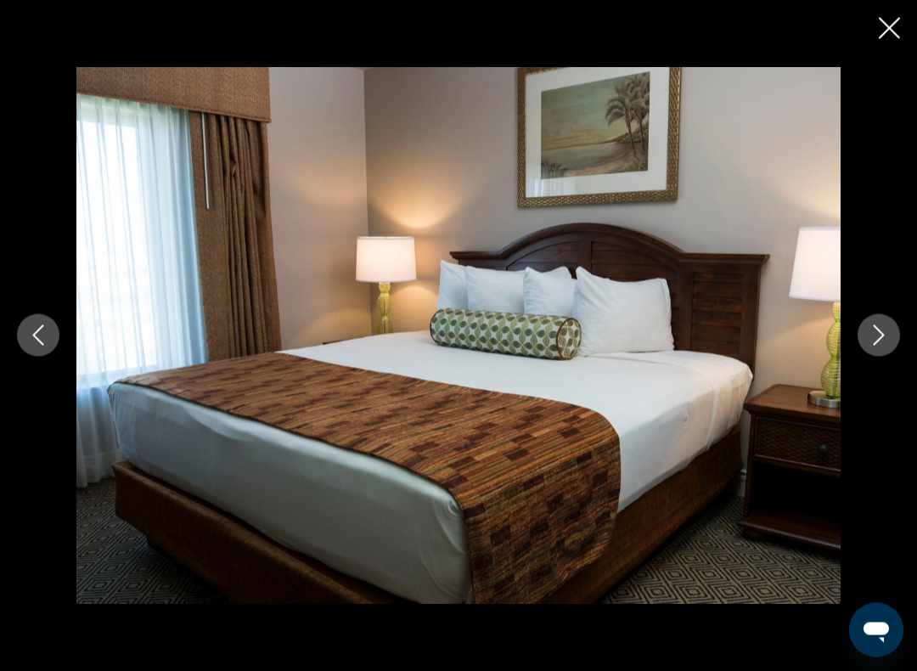
click at [882, 346] on button "Next image" at bounding box center [879, 335] width 42 height 42
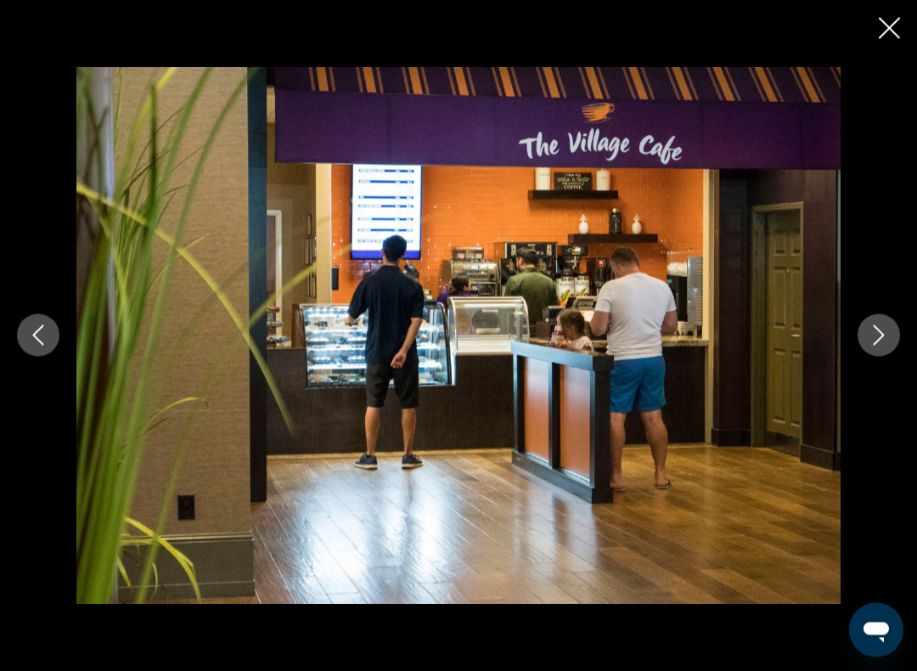
click at [885, 350] on button "Next image" at bounding box center [879, 335] width 42 height 42
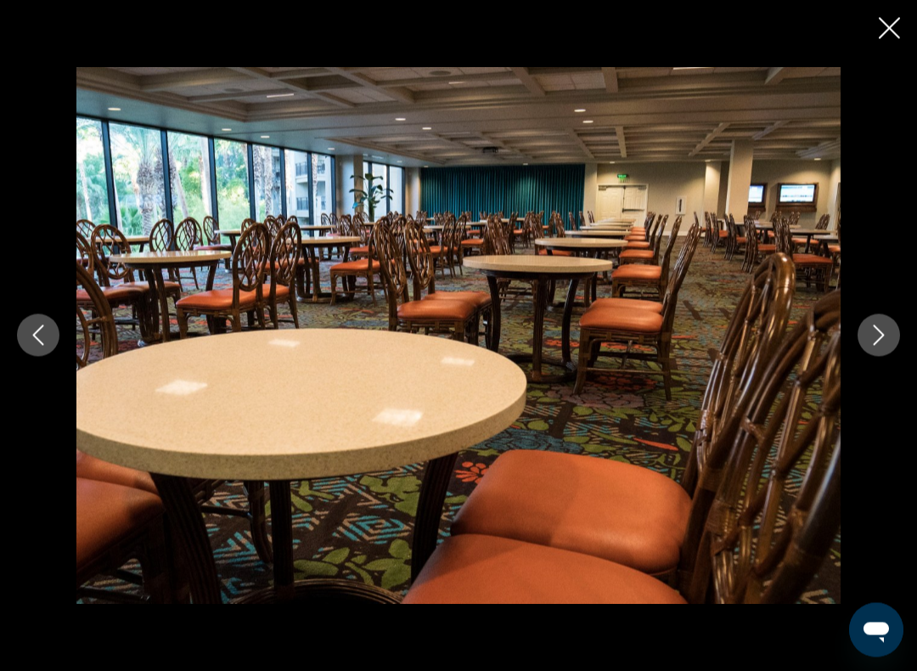
click at [881, 340] on icon "Next image" at bounding box center [879, 335] width 20 height 20
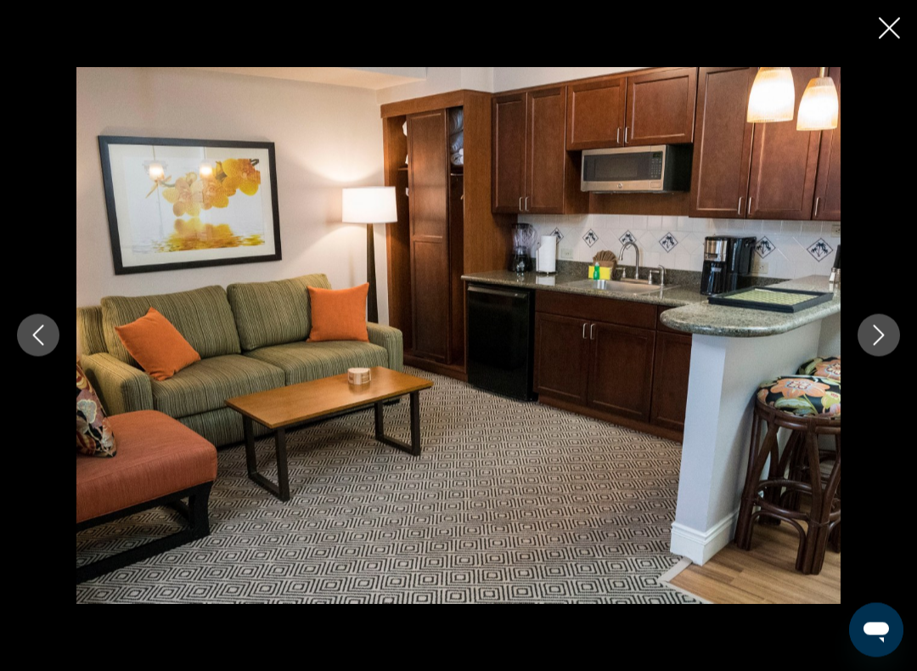
click at [882, 339] on icon "Next image" at bounding box center [879, 335] width 20 height 20
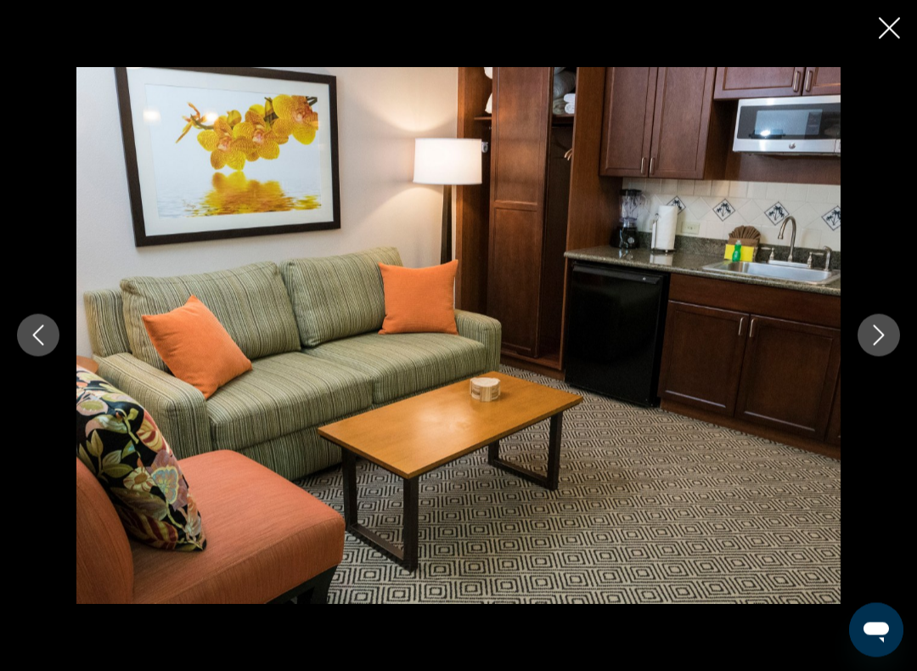
click at [877, 342] on icon "Next image" at bounding box center [879, 335] width 11 height 20
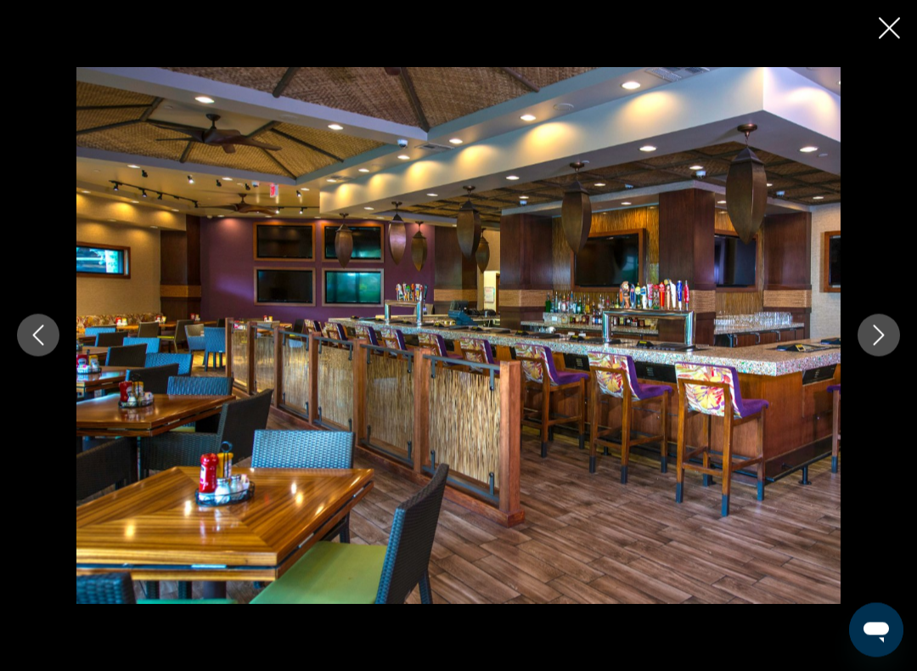
click at [48, 323] on button "Previous image" at bounding box center [38, 335] width 42 height 42
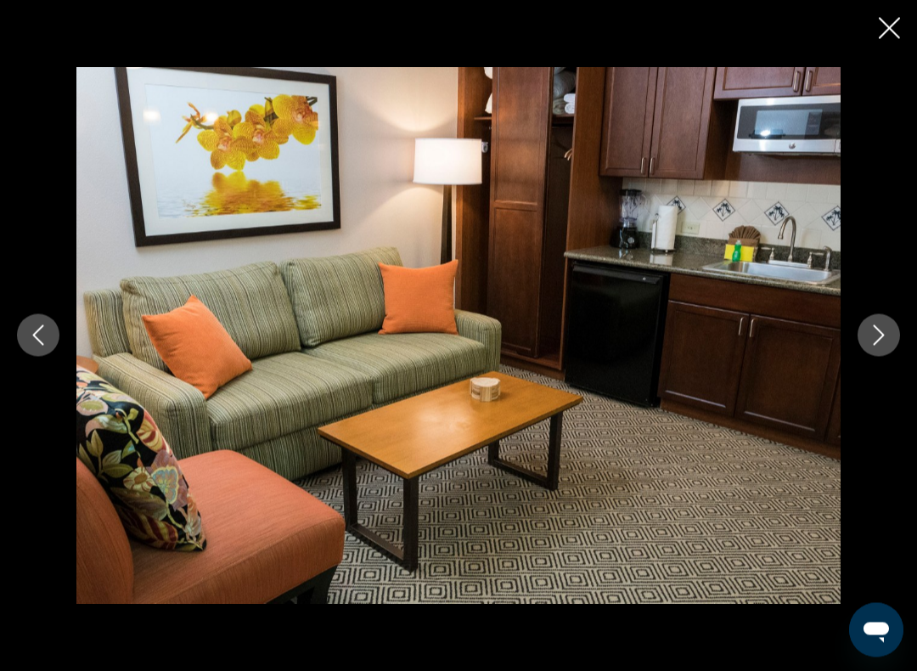
click at [863, 326] on button "Next image" at bounding box center [879, 335] width 42 height 42
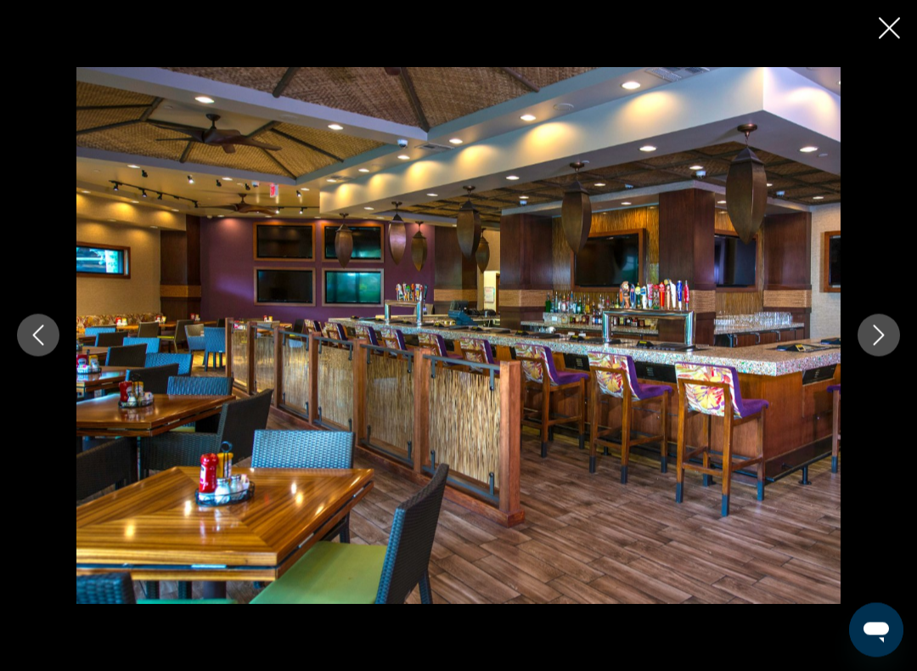
click at [869, 335] on icon "Next image" at bounding box center [879, 335] width 20 height 20
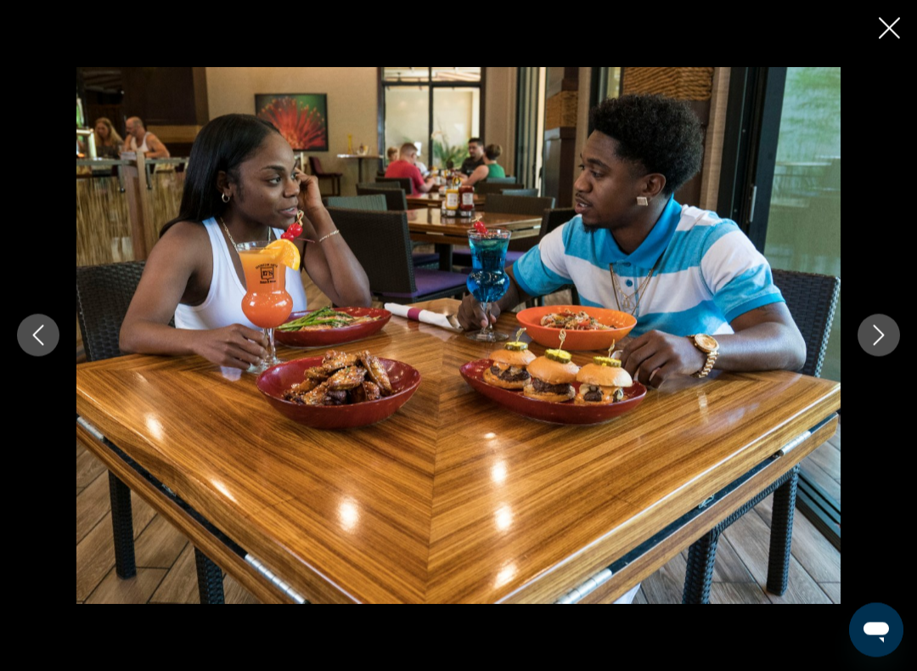
click at [870, 329] on icon "Next image" at bounding box center [879, 335] width 20 height 20
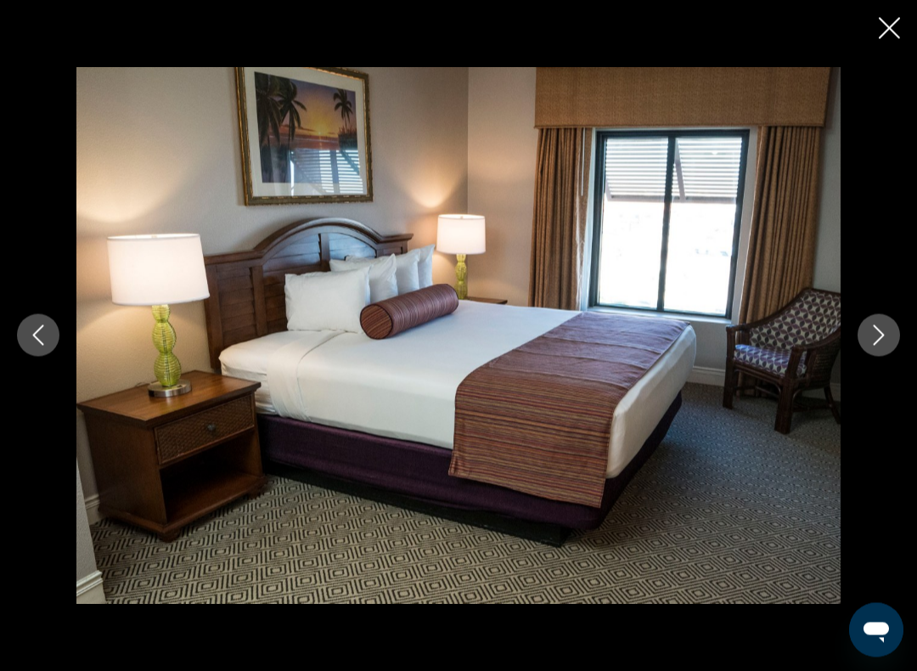
click at [864, 331] on button "Next image" at bounding box center [879, 335] width 42 height 42
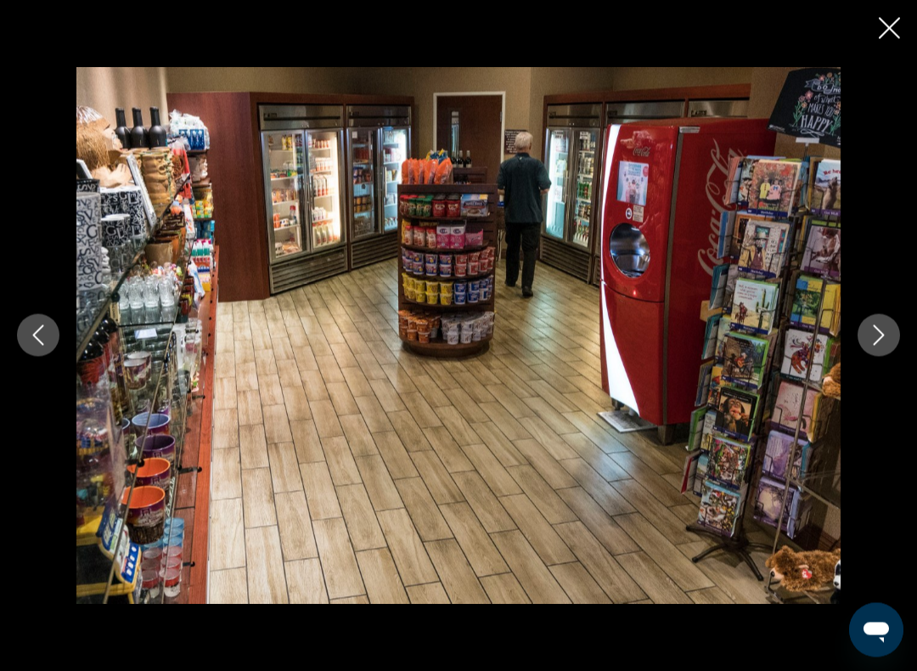
click at [41, 316] on button "Previous image" at bounding box center [38, 335] width 42 height 42
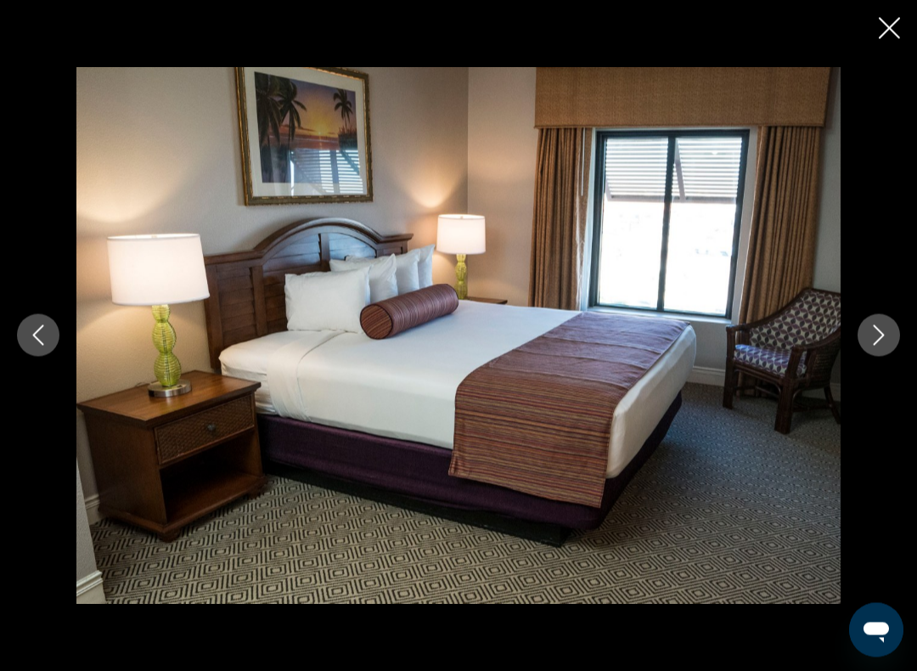
click at [886, 321] on button "Next image" at bounding box center [879, 335] width 42 height 42
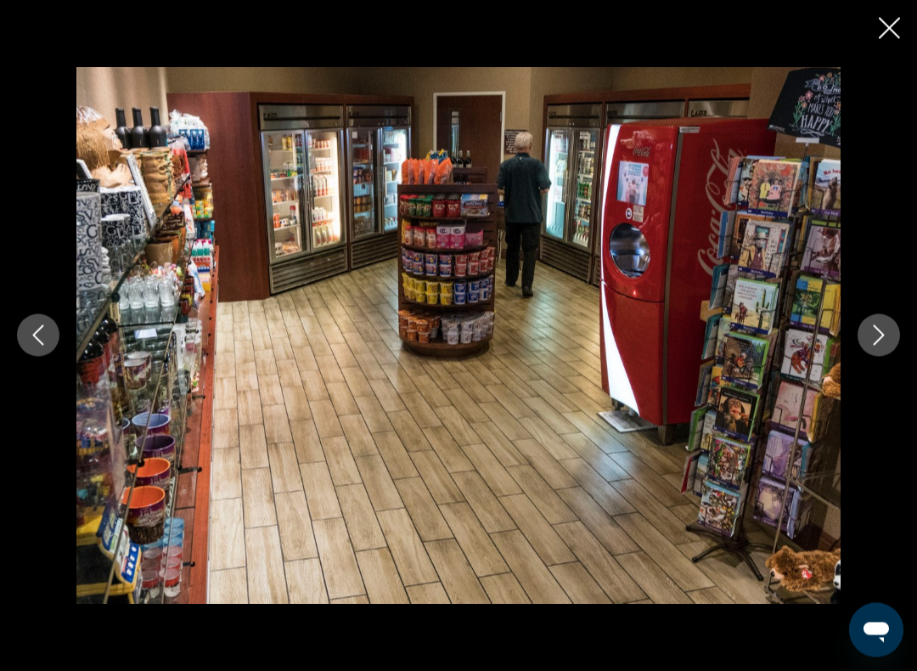
click at [877, 322] on button "Next image" at bounding box center [879, 335] width 42 height 42
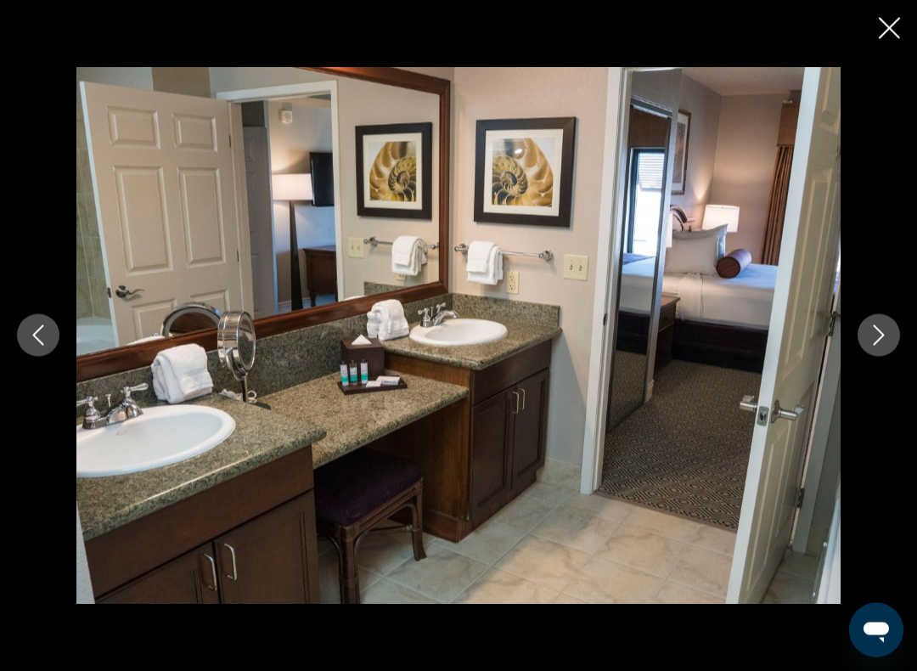
click at [876, 334] on icon "Next image" at bounding box center [879, 335] width 20 height 20
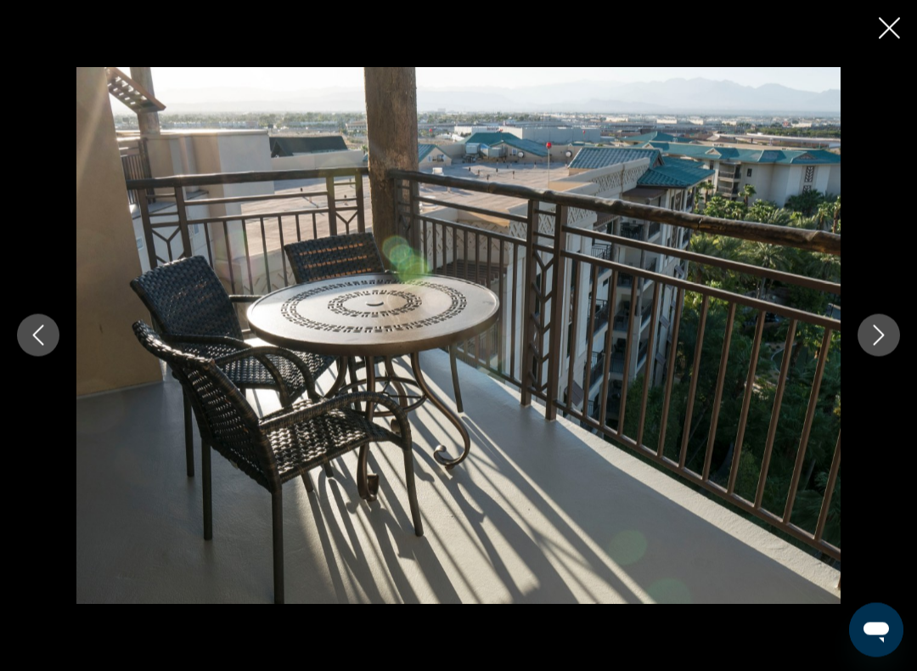
click at [878, 334] on icon "Next image" at bounding box center [879, 335] width 20 height 20
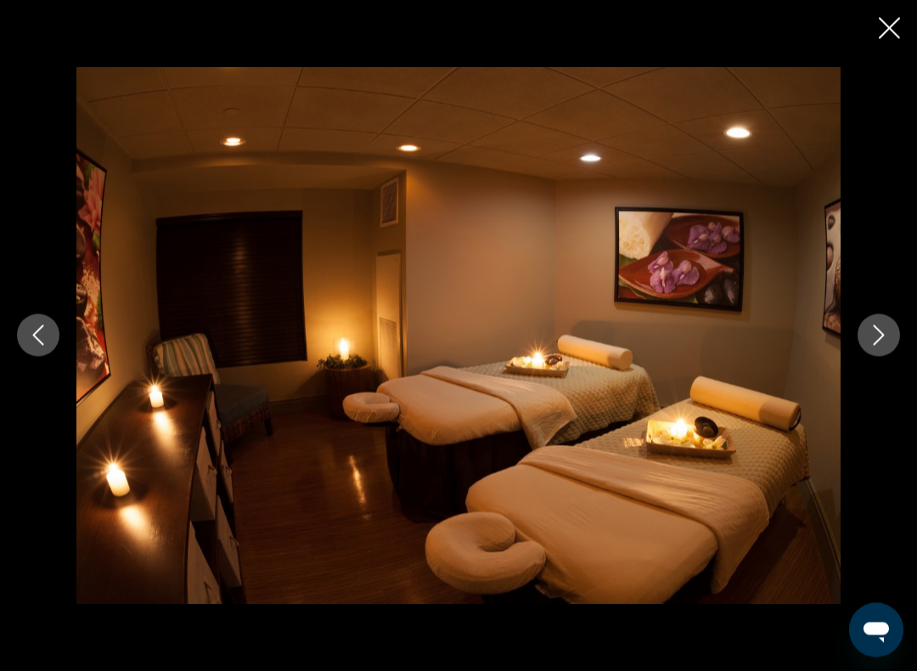
click at [35, 335] on icon "Previous image" at bounding box center [38, 335] width 11 height 20
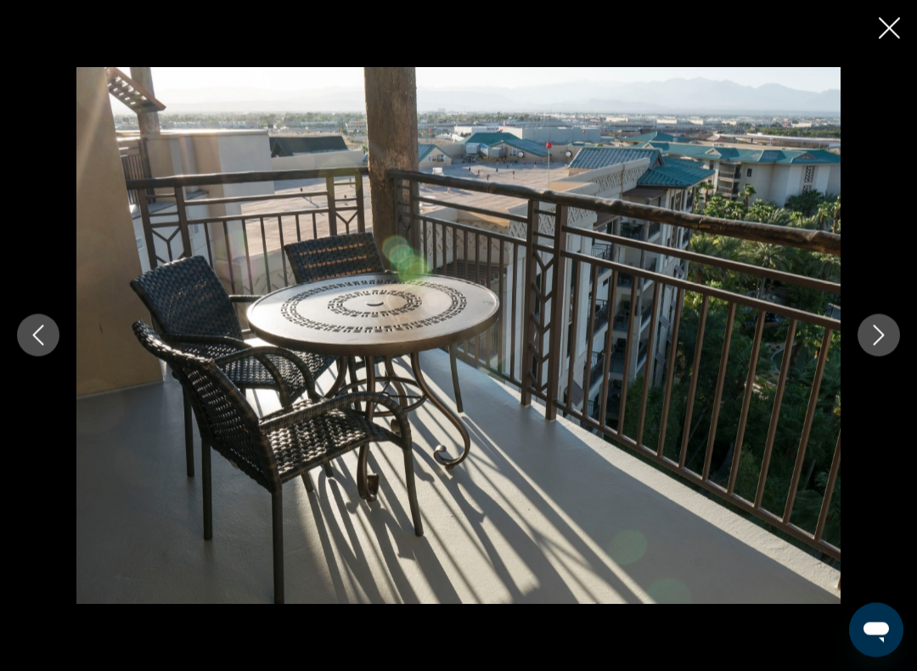
click at [48, 348] on button "Previous image" at bounding box center [38, 335] width 42 height 42
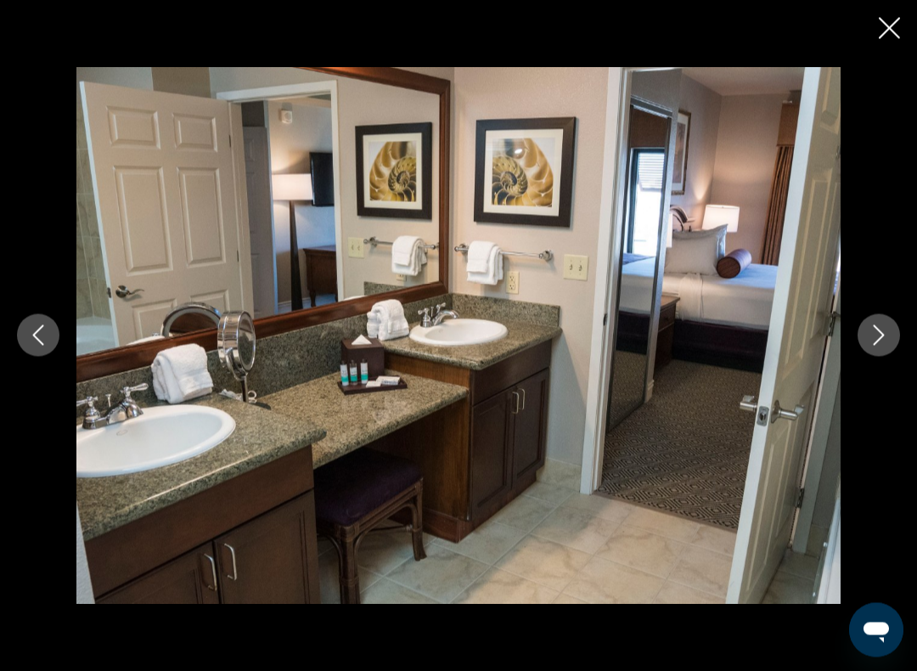
click at [50, 350] on button "Previous image" at bounding box center [38, 335] width 42 height 42
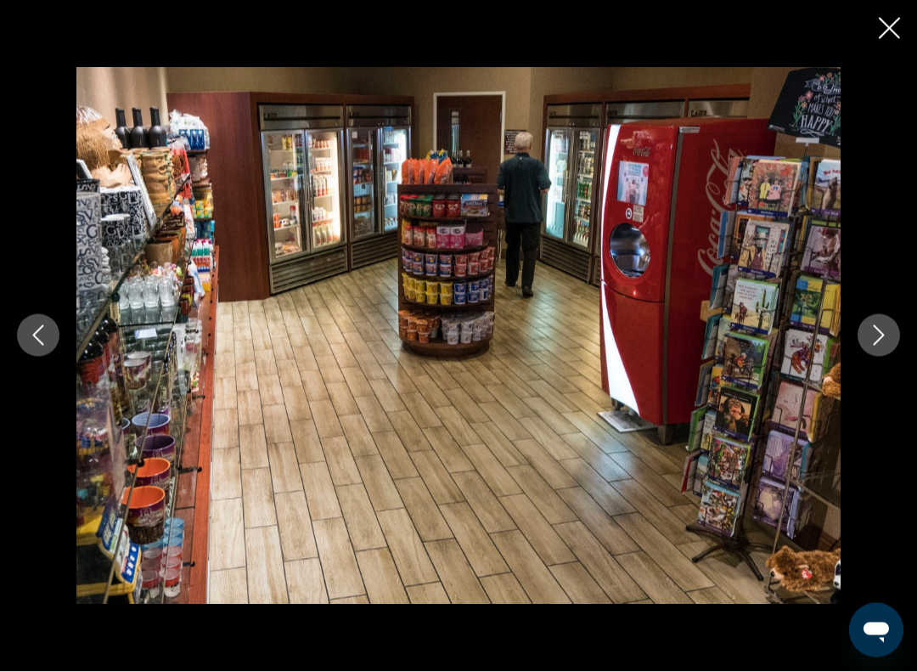
click at [54, 343] on button "Previous image" at bounding box center [38, 335] width 42 height 42
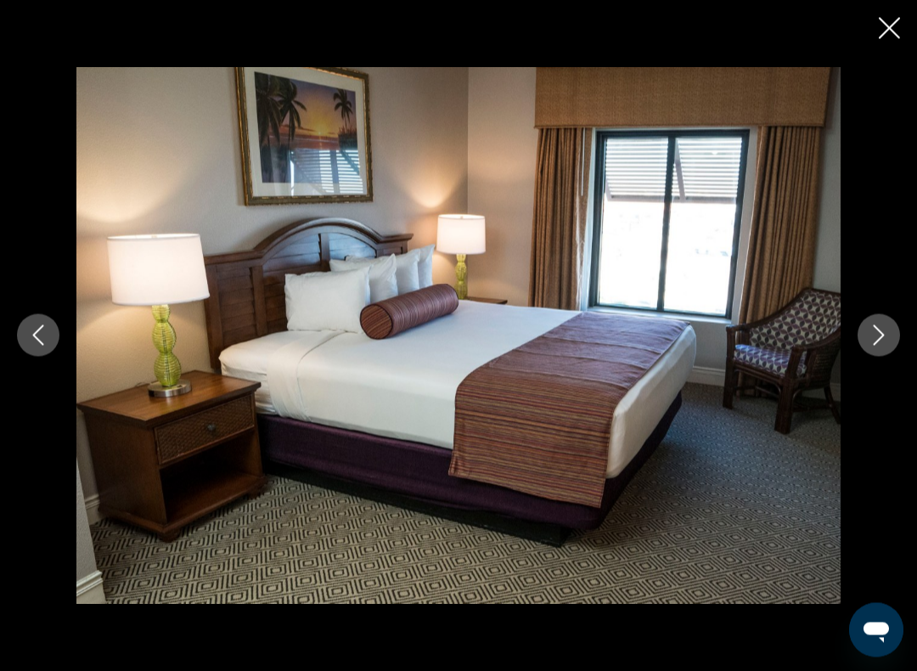
click at [87, 363] on img "Main content" at bounding box center [458, 335] width 764 height 537
click at [70, 344] on div "prev next" at bounding box center [458, 335] width 917 height 537
click at [52, 339] on button "Previous image" at bounding box center [38, 335] width 42 height 42
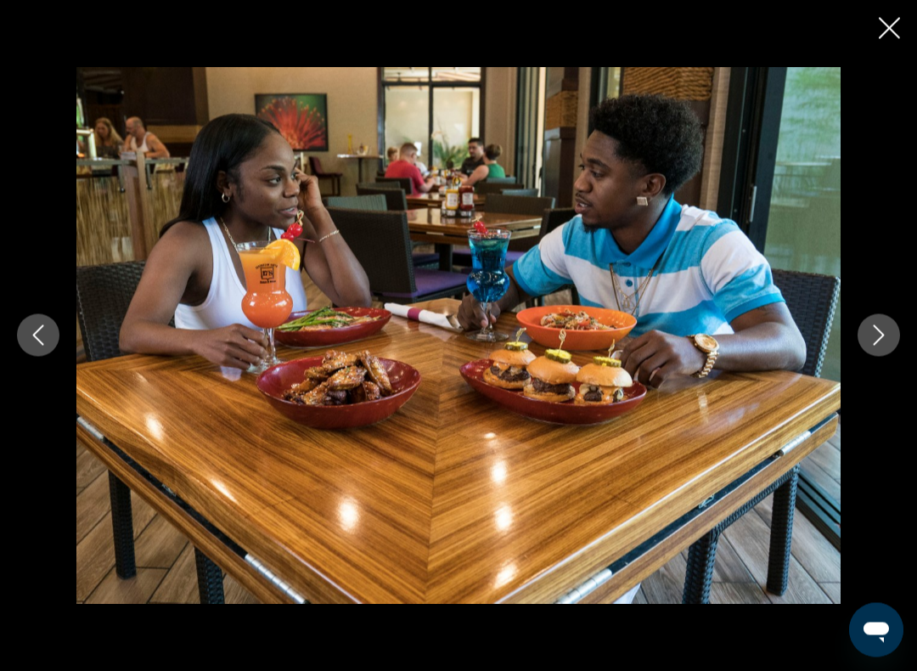
click at [47, 344] on icon "Previous image" at bounding box center [38, 335] width 20 height 20
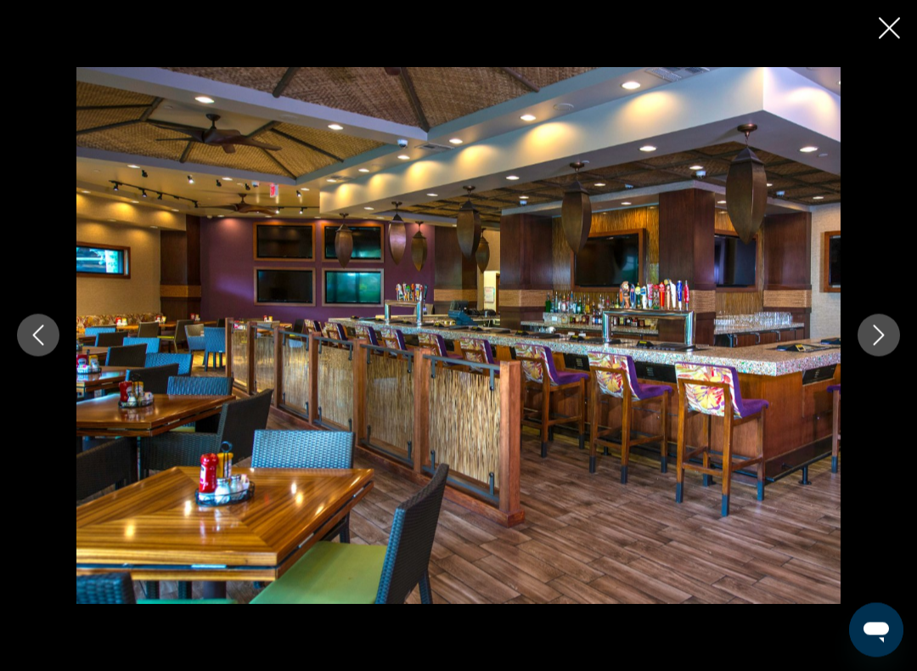
click at [58, 332] on button "Previous image" at bounding box center [38, 335] width 42 height 42
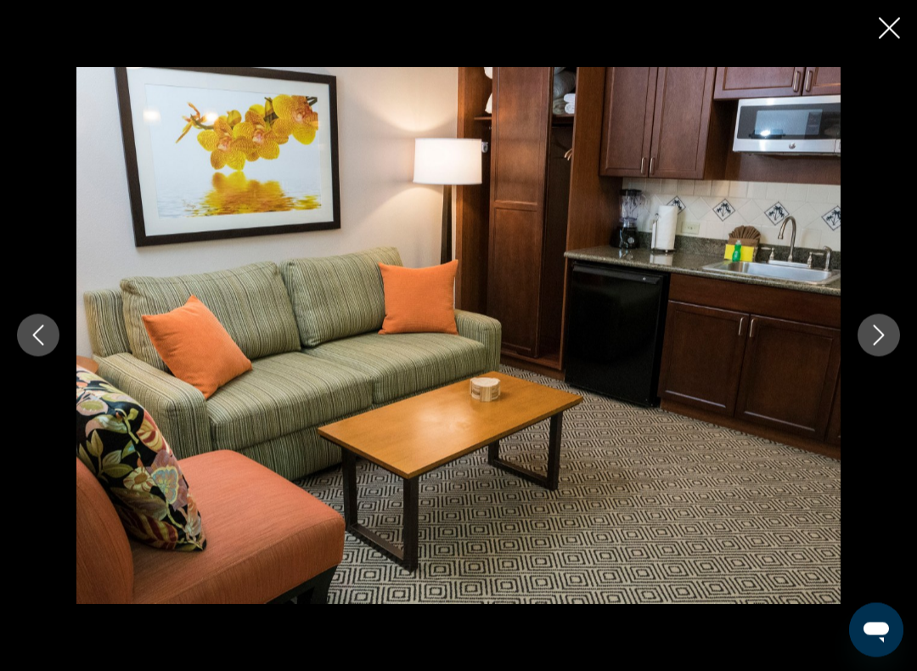
click at [58, 340] on button "Previous image" at bounding box center [38, 335] width 42 height 42
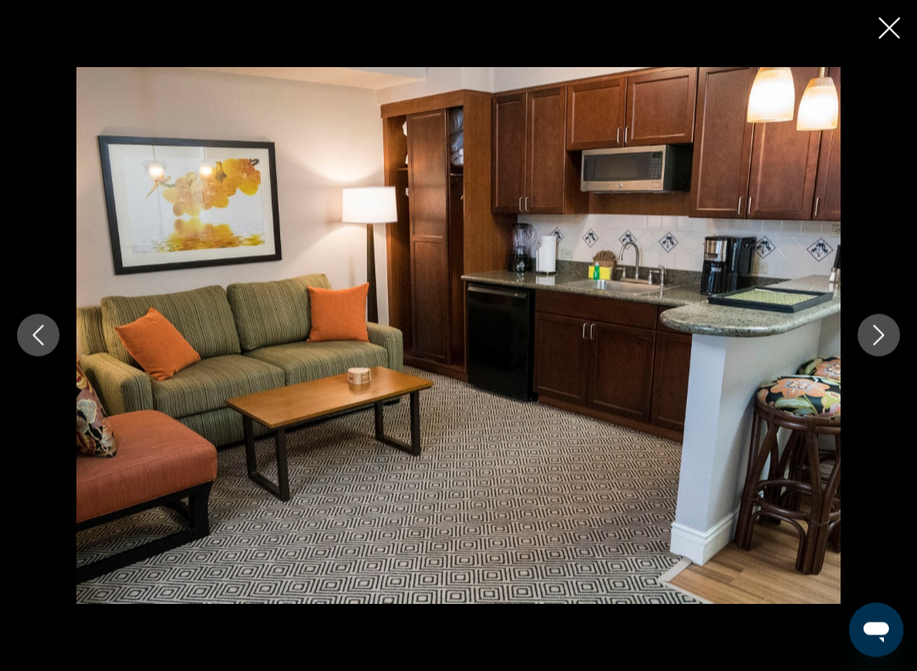
click at [916, 321] on div "prev next" at bounding box center [458, 335] width 917 height 537
click at [891, 39] on button "Close slideshow" at bounding box center [889, 30] width 21 height 26
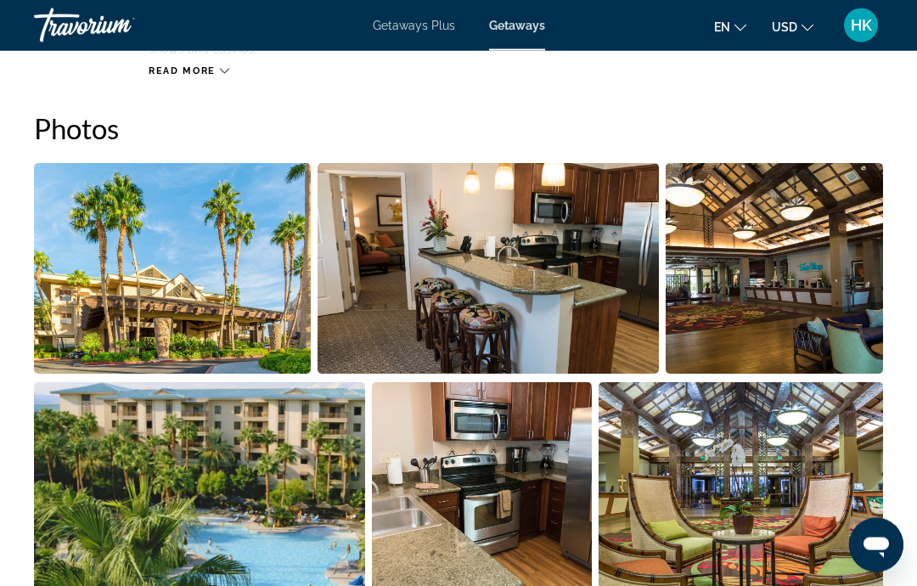
scroll to position [1052, 0]
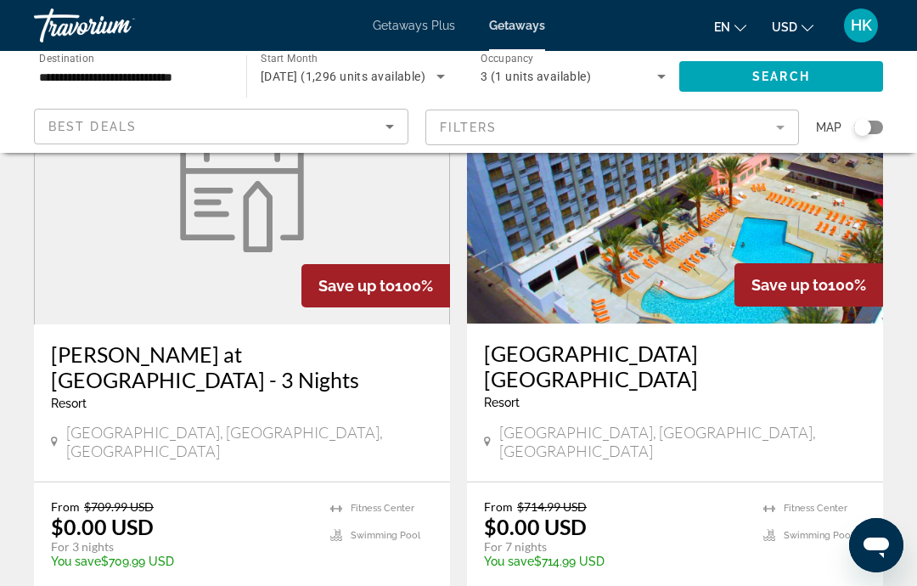
scroll to position [3445, 0]
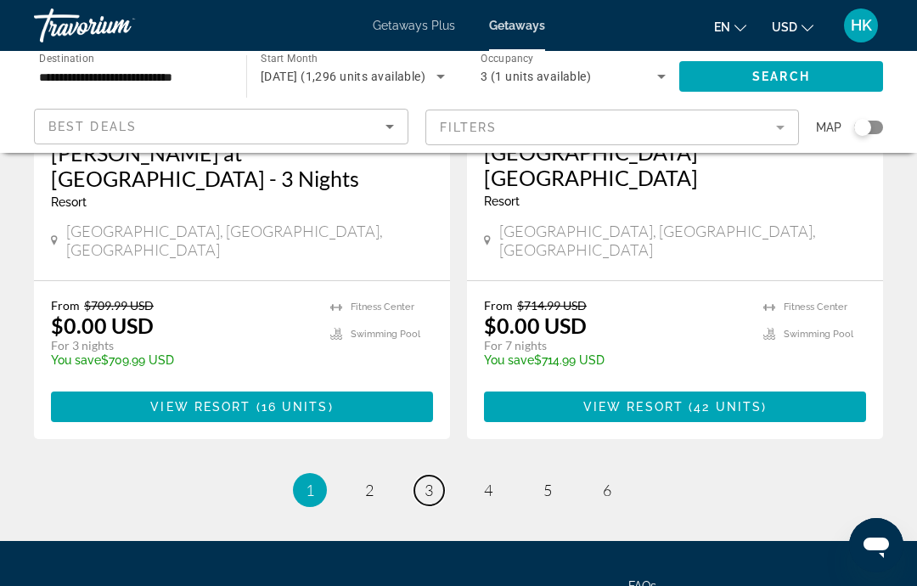
click at [422, 475] on link "page 3" at bounding box center [429, 490] width 30 height 30
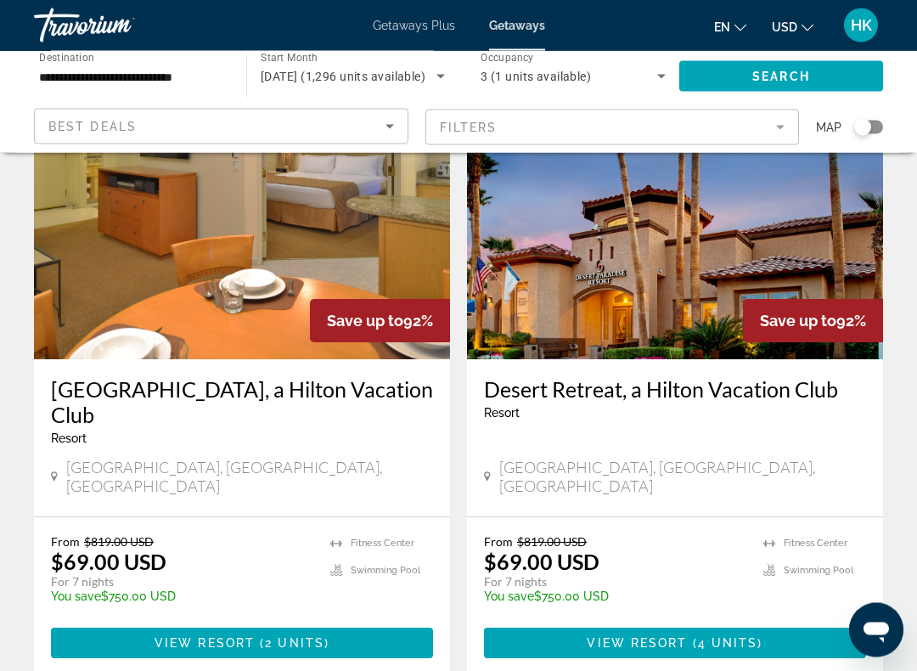
scroll to position [721, 0]
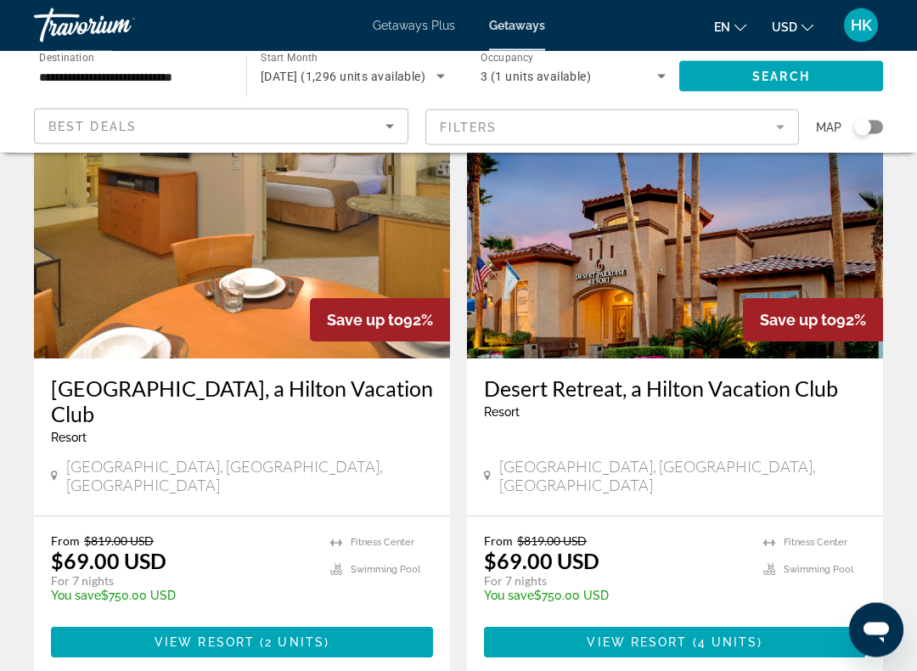
click at [679, 263] on img "Main content" at bounding box center [675, 223] width 416 height 272
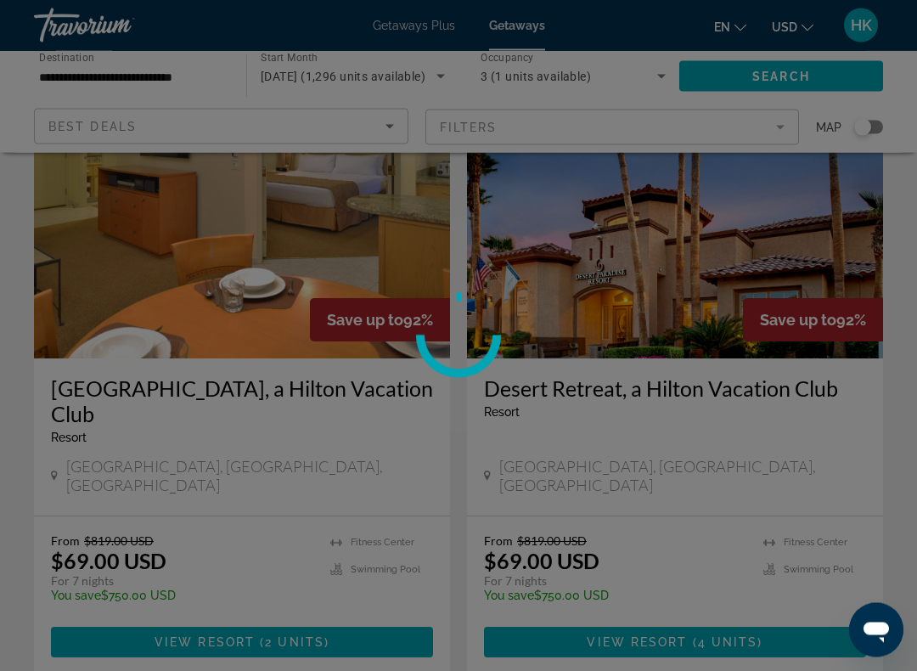
scroll to position [722, 0]
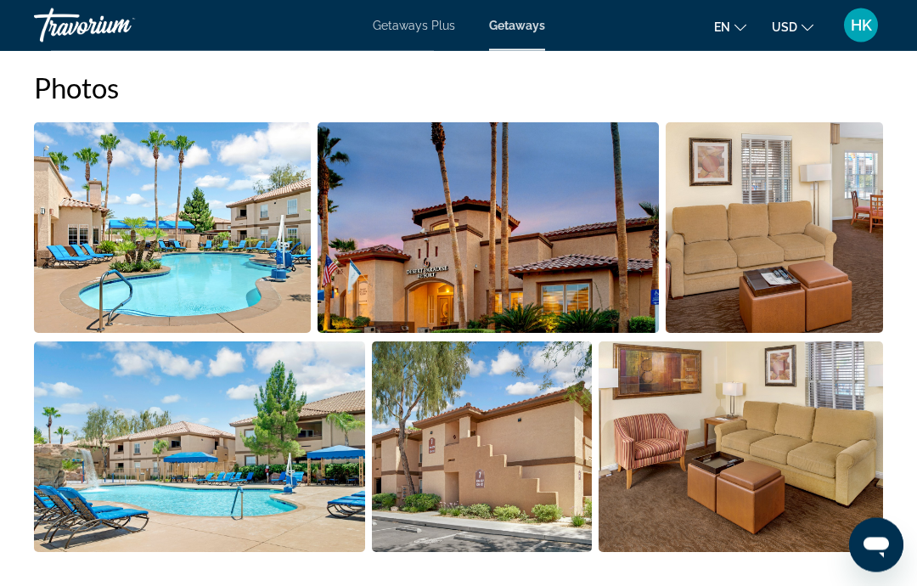
scroll to position [1058, 0]
click at [247, 278] on img "Open full-screen image slider" at bounding box center [172, 227] width 277 height 211
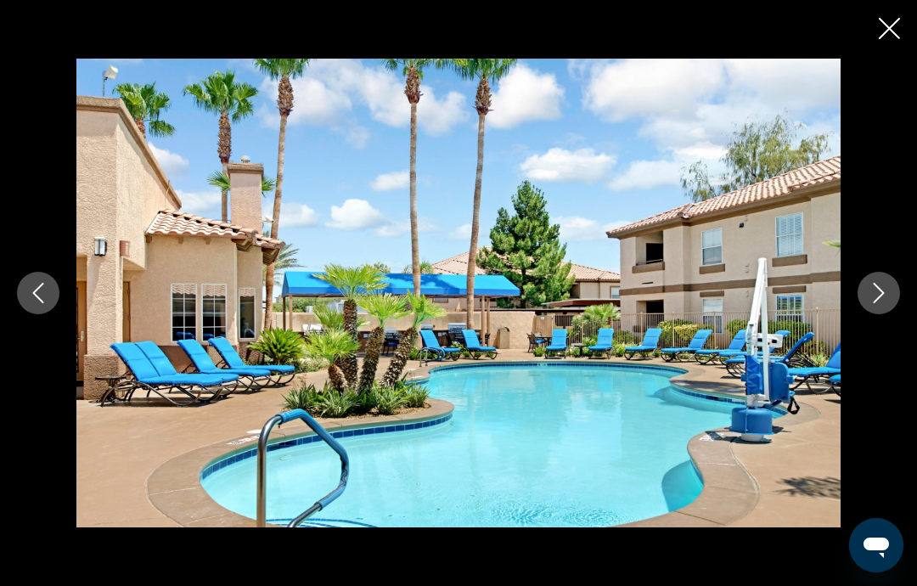
click at [869, 291] on icon "Next image" at bounding box center [879, 293] width 20 height 20
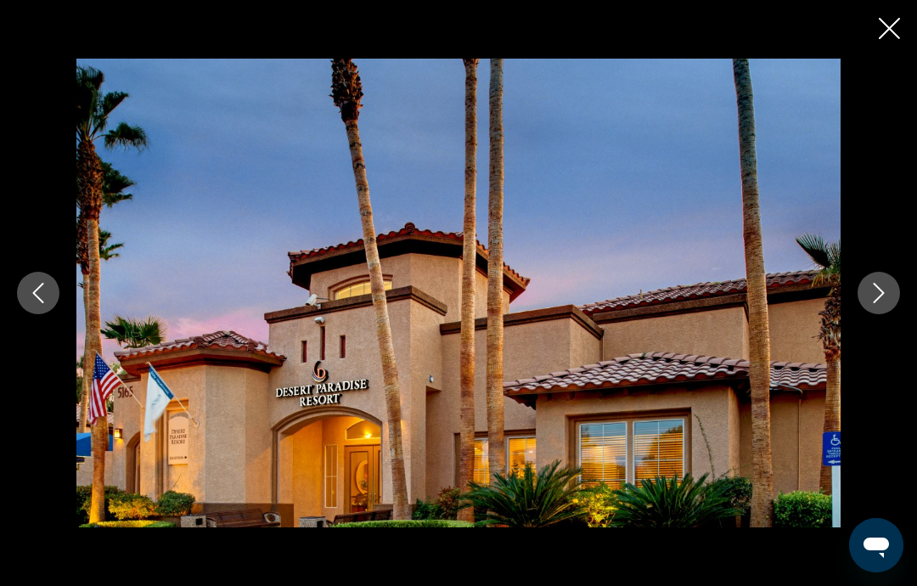
click at [863, 295] on button "Next image" at bounding box center [879, 293] width 42 height 42
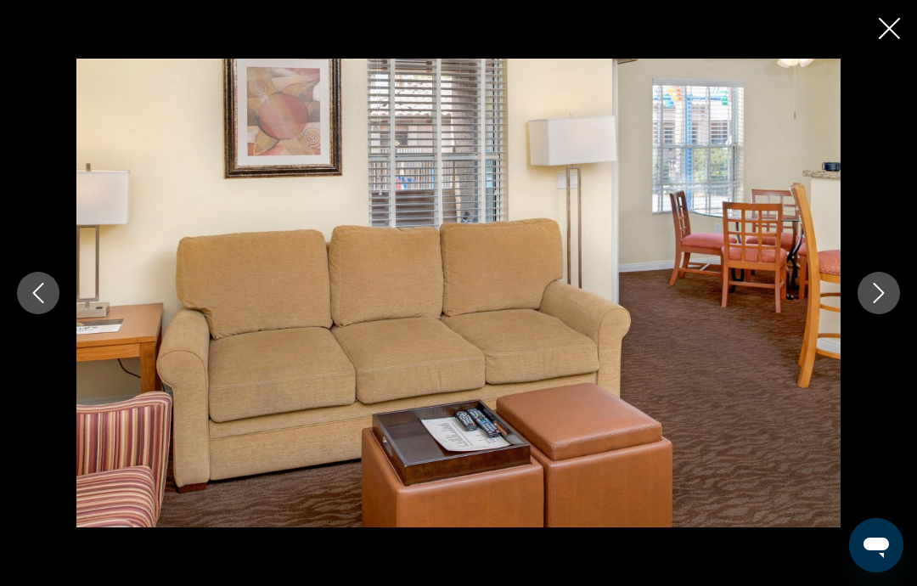
click at [878, 292] on icon "Next image" at bounding box center [879, 293] width 20 height 20
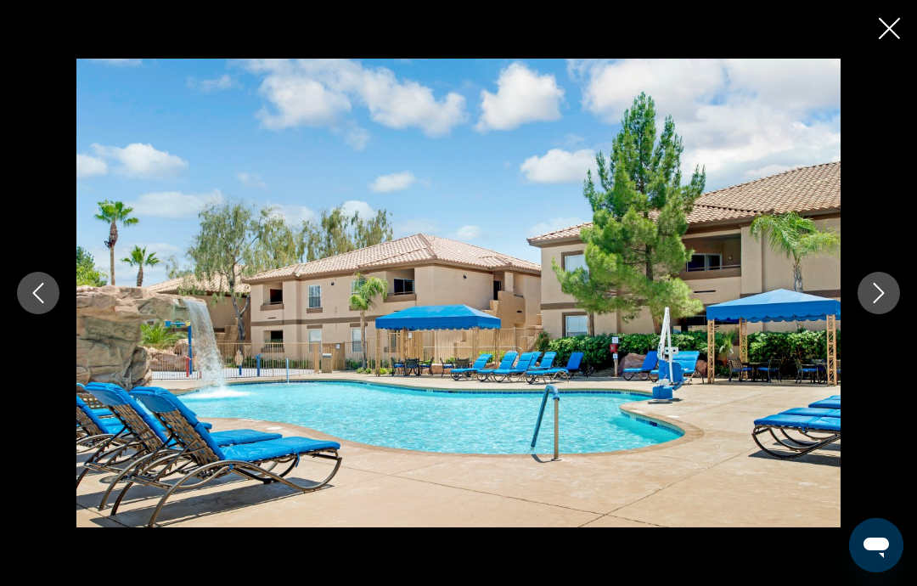
click at [871, 295] on icon "Next image" at bounding box center [879, 293] width 20 height 20
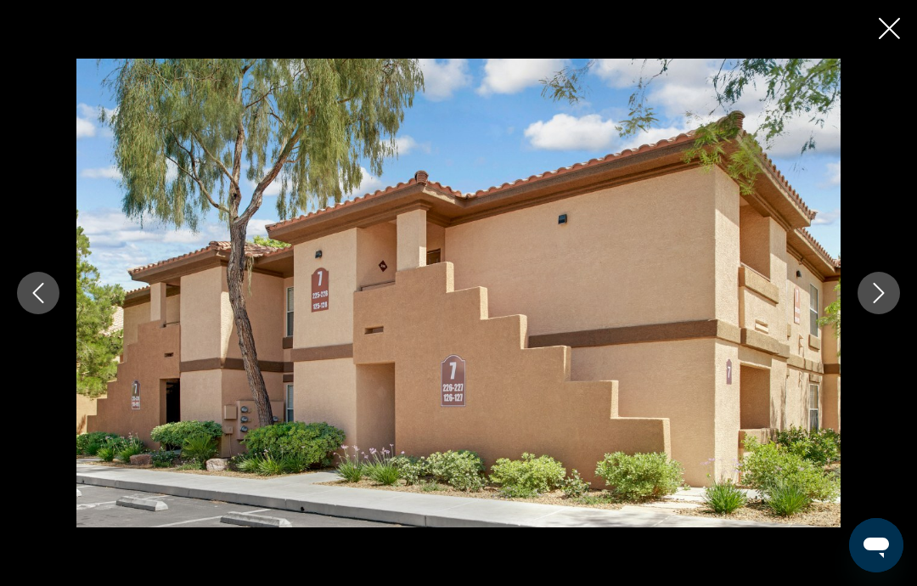
click at [877, 296] on icon "Next image" at bounding box center [879, 293] width 20 height 20
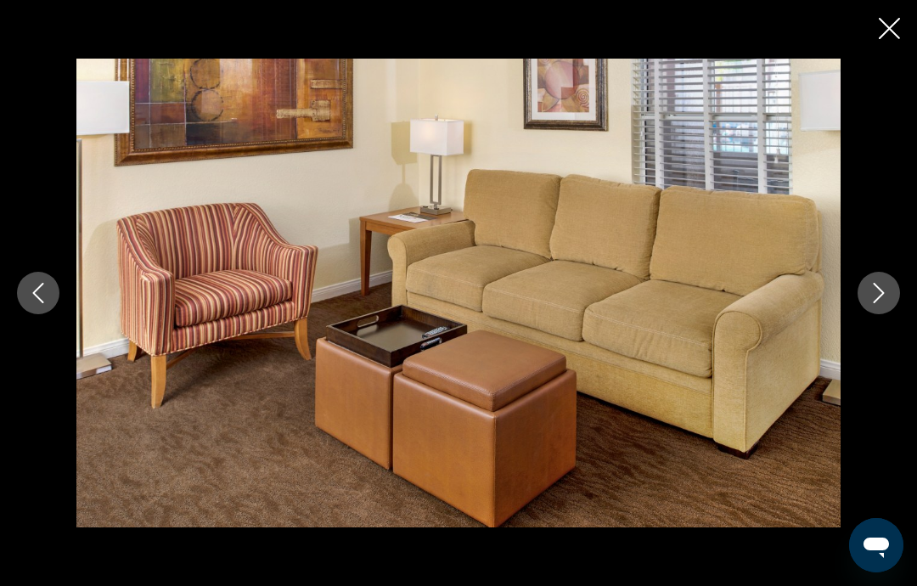
click at [864, 299] on button "Next image" at bounding box center [879, 293] width 42 height 42
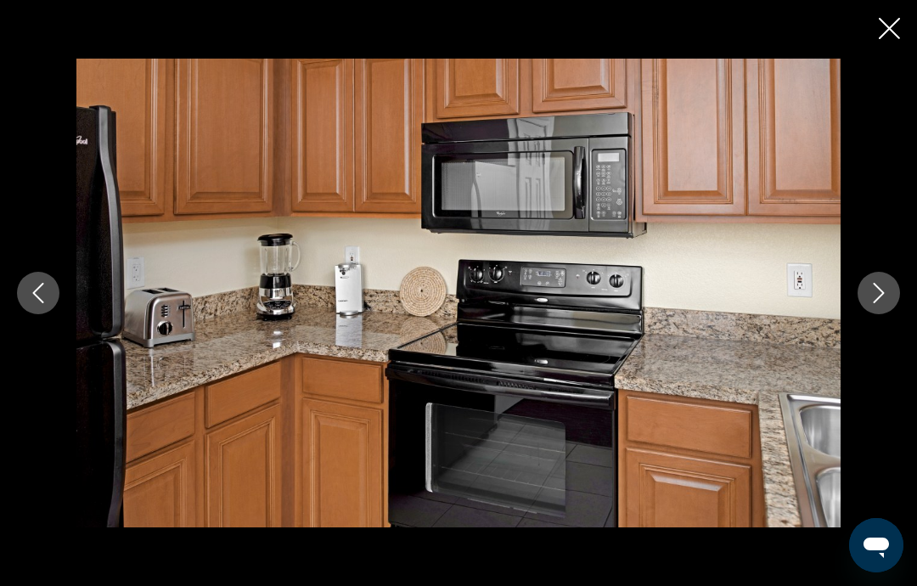
click at [869, 298] on icon "Next image" at bounding box center [879, 293] width 20 height 20
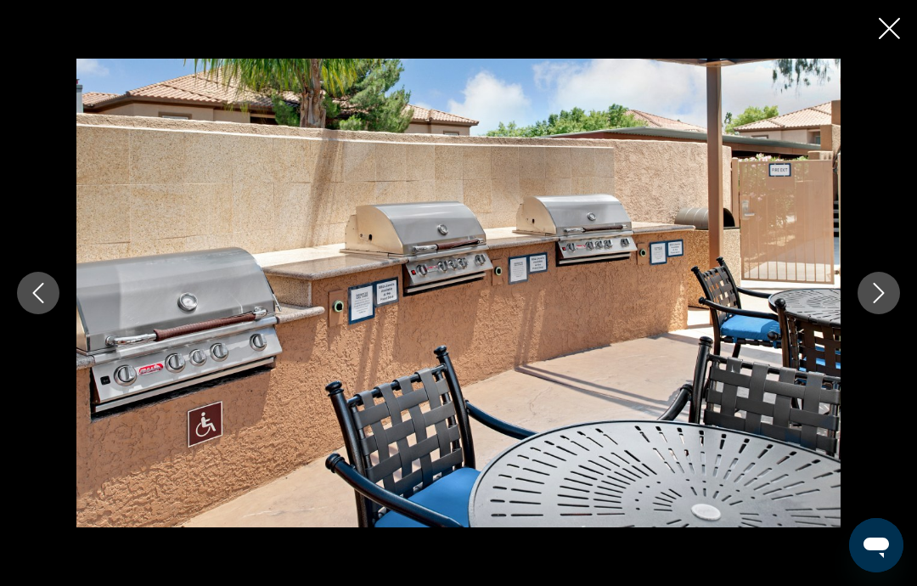
click at [838, 292] on img "Main content" at bounding box center [458, 293] width 764 height 469
click at [874, 305] on button "Next image" at bounding box center [879, 293] width 42 height 42
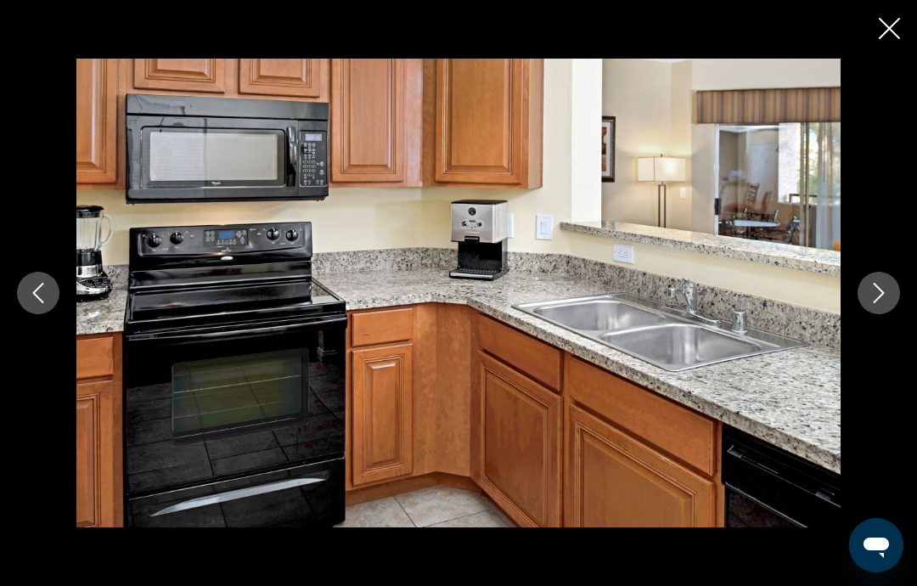
click at [860, 298] on button "Next image" at bounding box center [879, 293] width 42 height 42
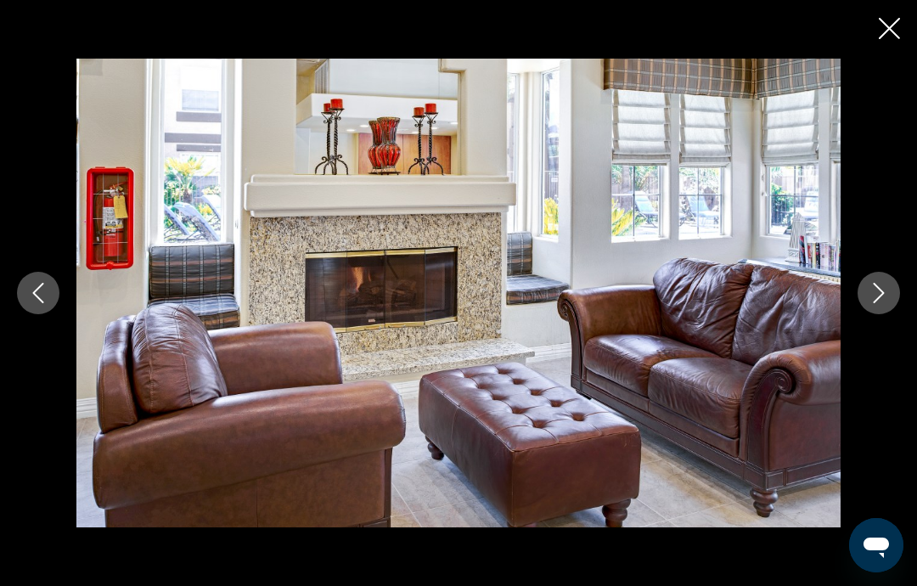
click at [869, 301] on icon "Next image" at bounding box center [879, 293] width 20 height 20
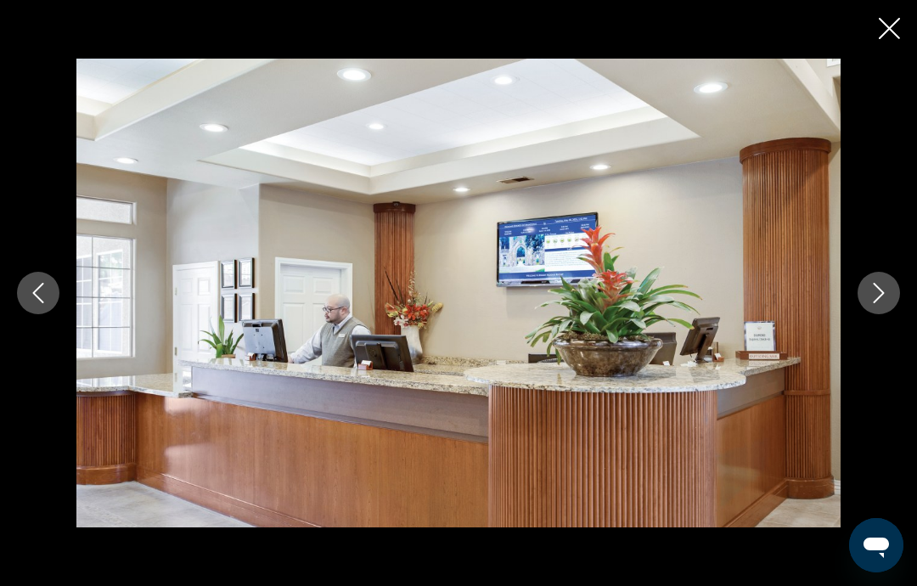
click at [874, 301] on icon "Next image" at bounding box center [879, 293] width 20 height 20
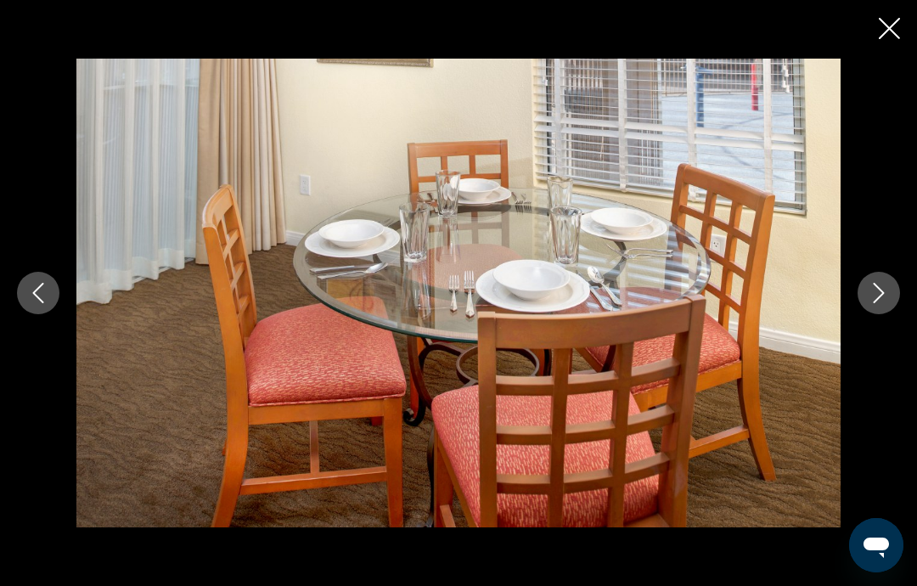
click at [863, 298] on button "Next image" at bounding box center [879, 293] width 42 height 42
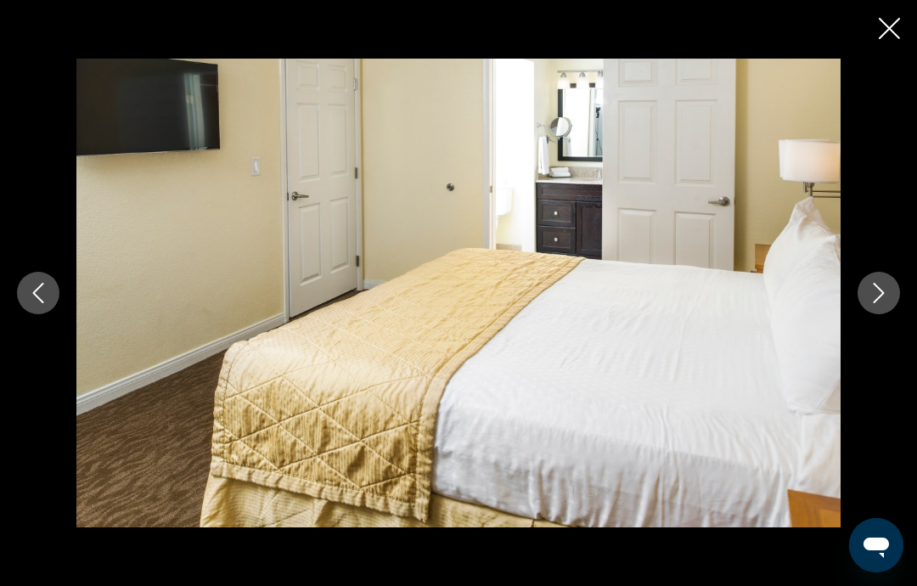
click at [875, 298] on icon "Next image" at bounding box center [879, 293] width 20 height 20
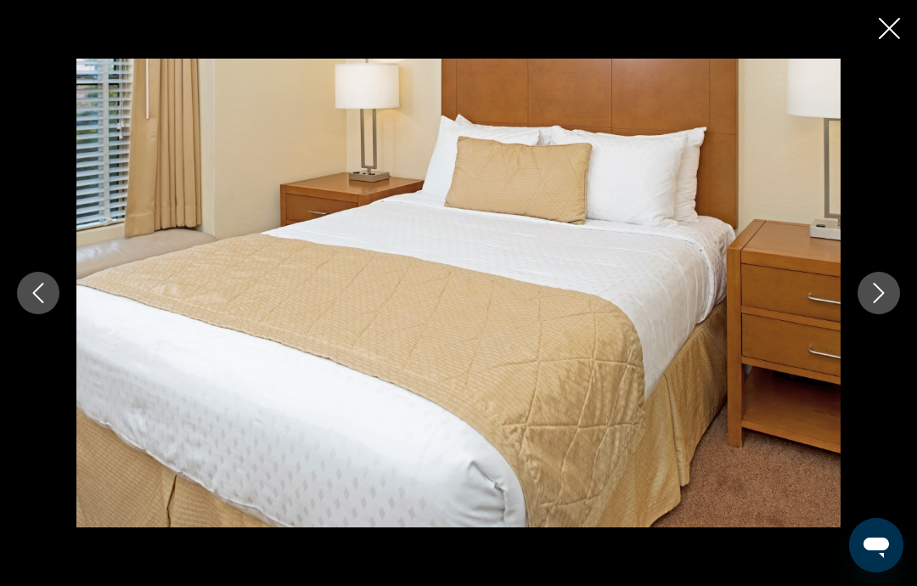
click at [875, 300] on icon "Next image" at bounding box center [879, 293] width 20 height 20
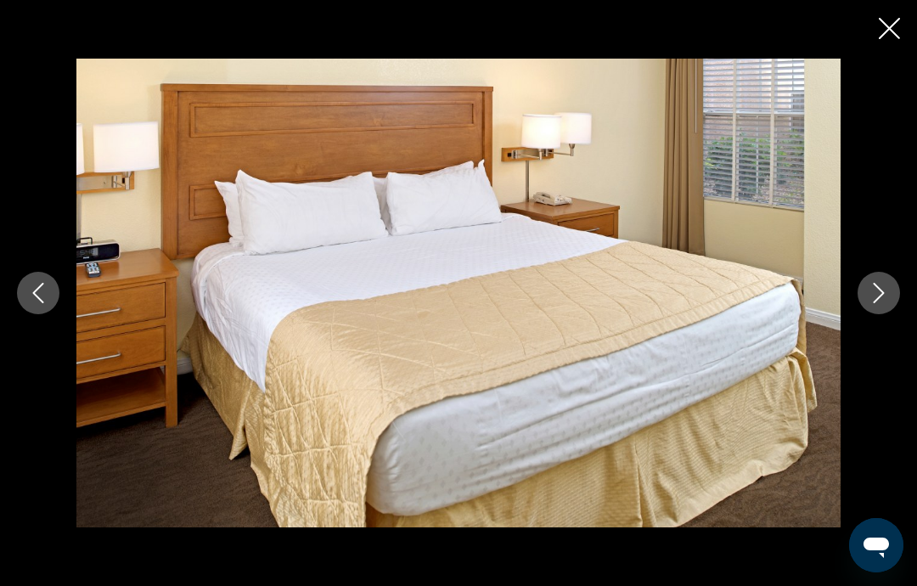
click at [881, 295] on icon "Next image" at bounding box center [879, 293] width 11 height 20
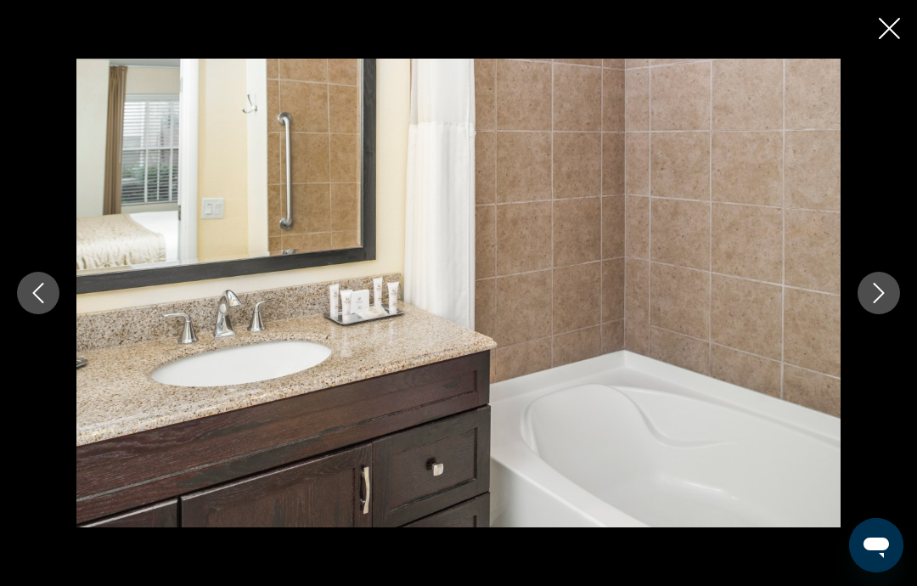
click at [874, 300] on icon "Next image" at bounding box center [879, 293] width 20 height 20
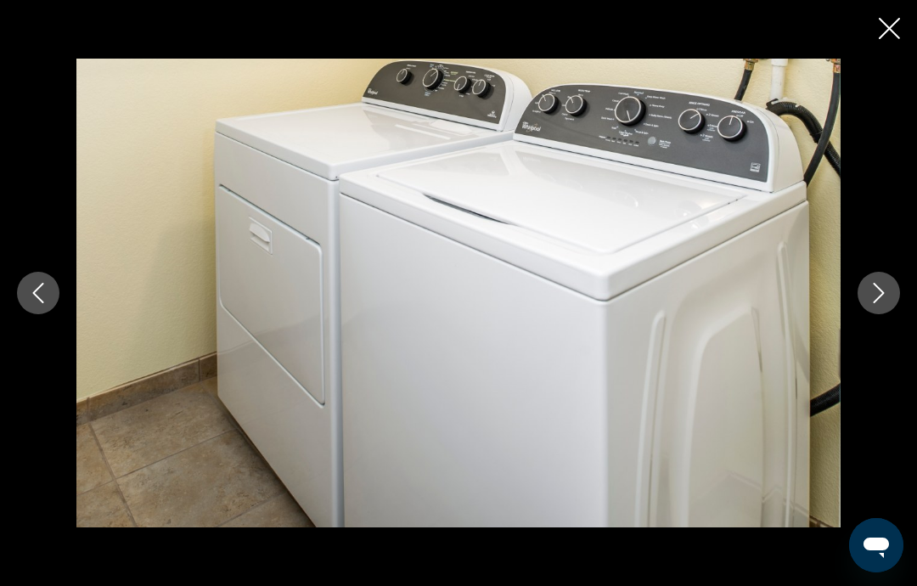
click at [873, 304] on button "Next image" at bounding box center [879, 293] width 42 height 42
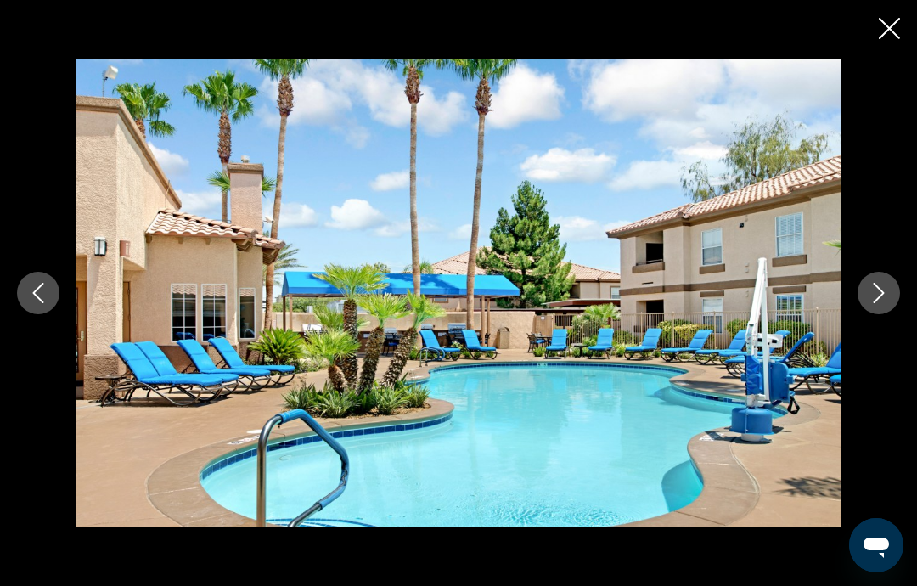
click at [886, 31] on icon "Close slideshow" at bounding box center [889, 28] width 21 height 21
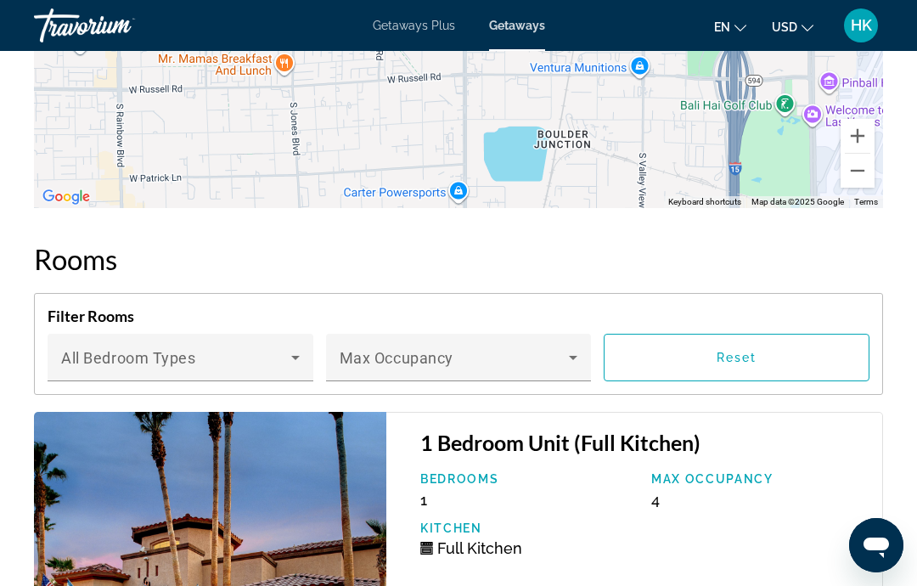
scroll to position [2708, 0]
